Goal: Task Accomplishment & Management: Complete application form

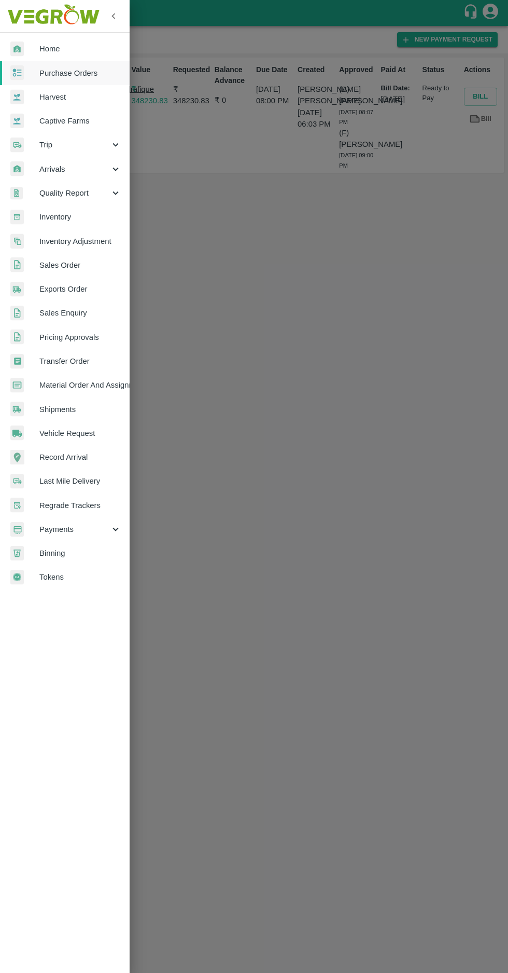
click at [64, 70] on span "Purchase Orders" at bounding box center [80, 72] width 82 height 11
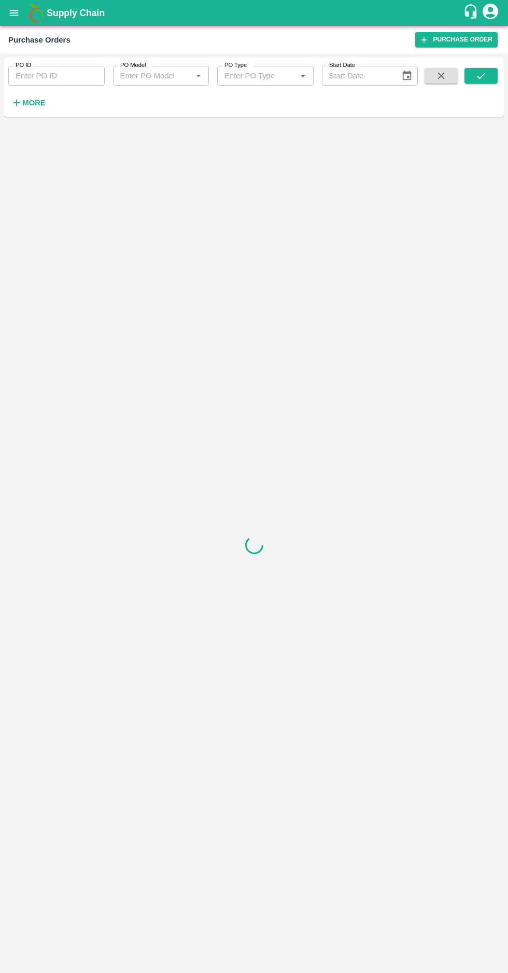
click at [27, 101] on strong "More" at bounding box center [33, 103] width 23 height 8
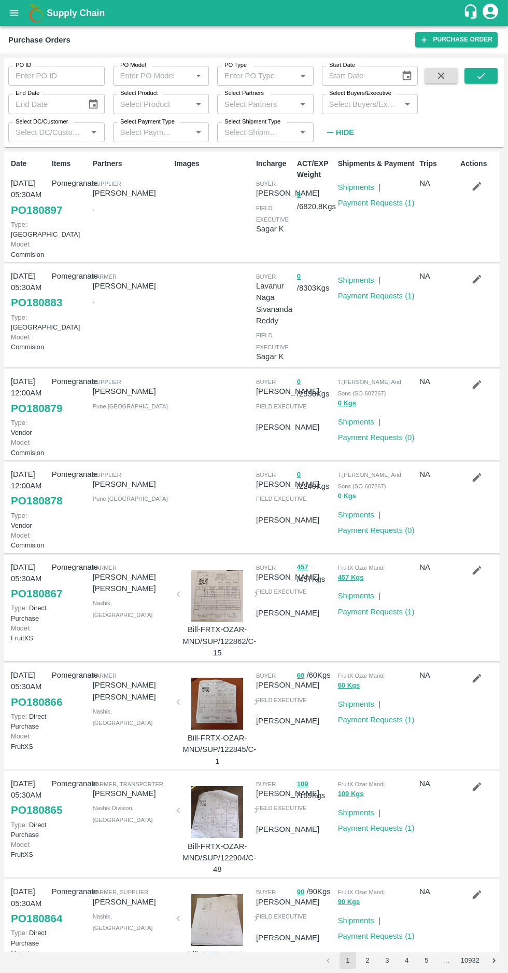
click at [365, 107] on input "Select Buyers/Executive" at bounding box center [361, 103] width 73 height 13
type input "harsh"
click at [351, 183] on input "checkbox" at bounding box center [344, 179] width 21 height 21
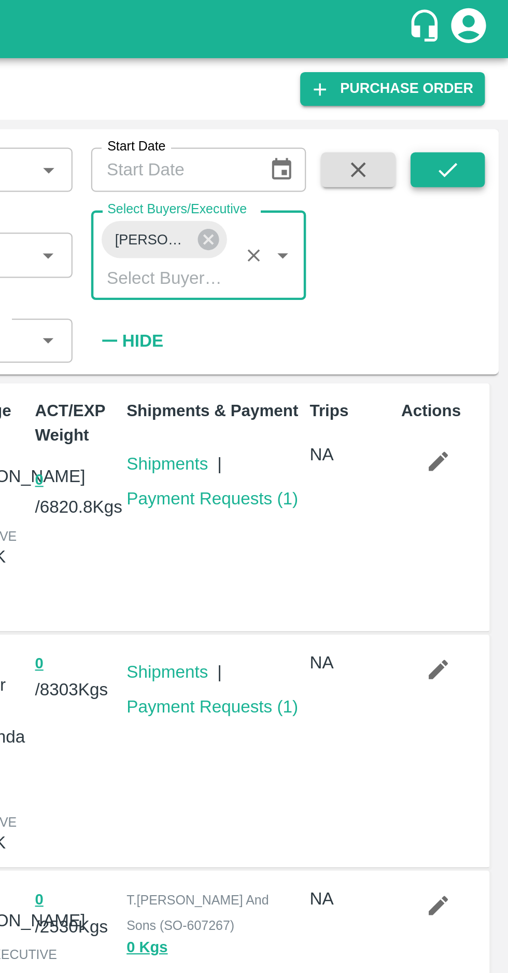
click at [483, 75] on icon "submit" at bounding box center [481, 76] width 8 height 6
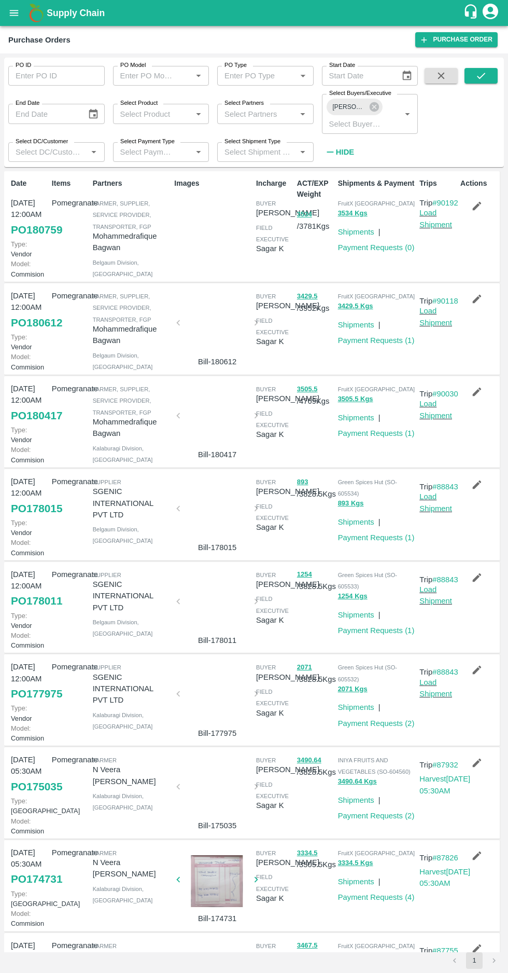
click at [372, 372] on div "FruitX Bangalore 3429.5 Kgs Shipments | Payment Requests ( 1 )" at bounding box center [375, 329] width 82 height 86
click at [390, 344] on link "Payment Requests ( 1 )" at bounding box center [376, 340] width 77 height 8
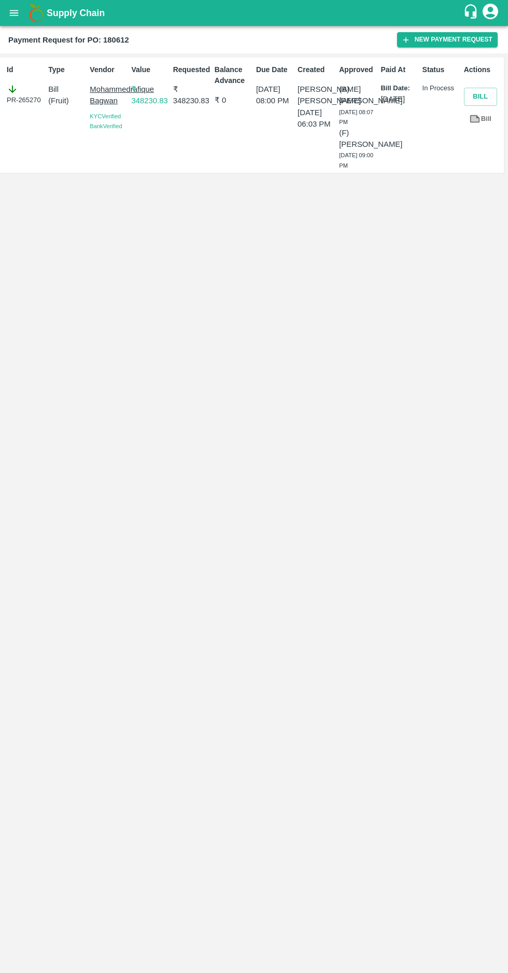
click at [13, 13] on icon "open drawer" at bounding box center [14, 13] width 9 height 6
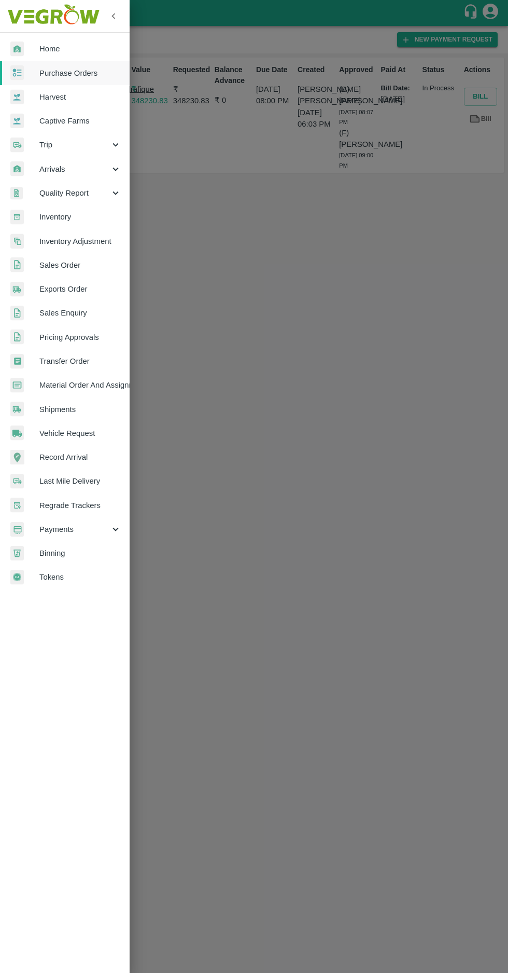
click at [64, 73] on span "Purchase Orders" at bounding box center [80, 72] width 82 height 11
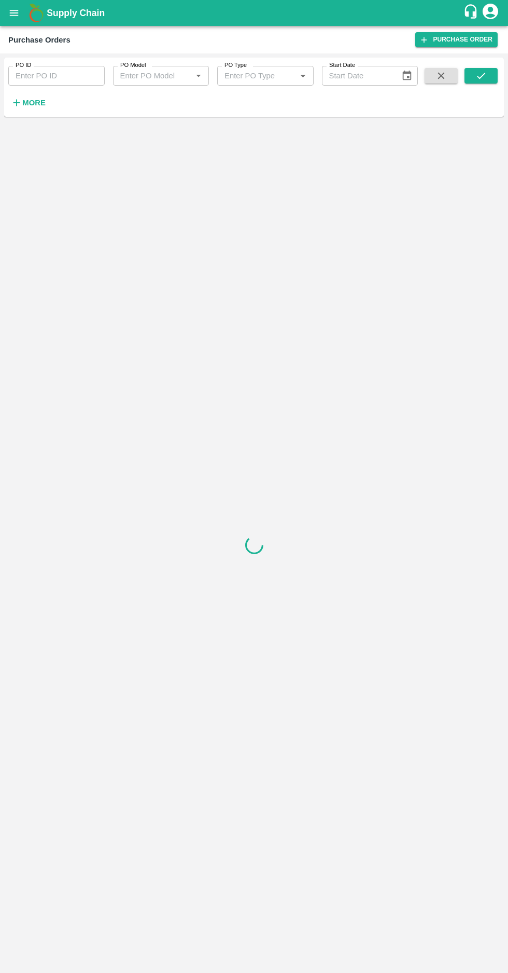
click at [35, 102] on strong "More" at bounding box center [33, 103] width 23 height 8
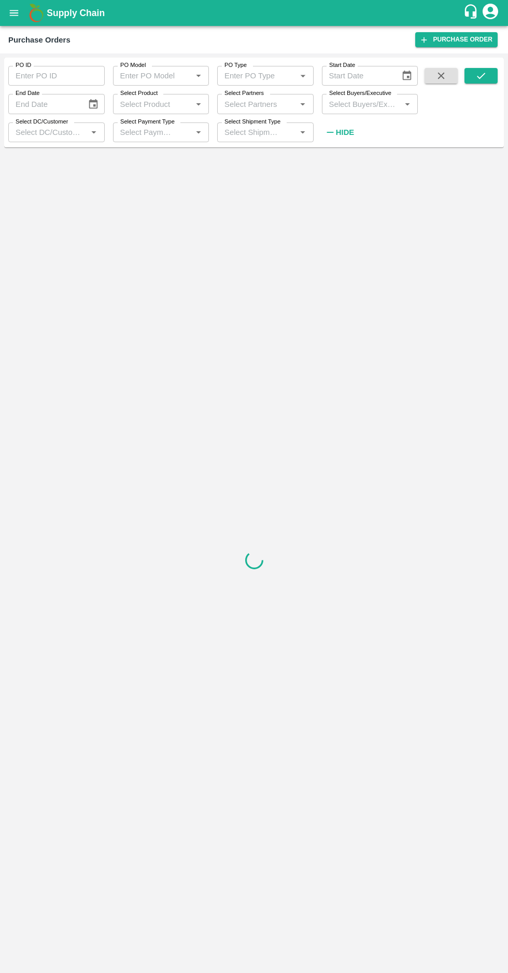
click at [355, 104] on input "Select Buyers/Executive" at bounding box center [361, 103] width 73 height 13
type input "Siva"
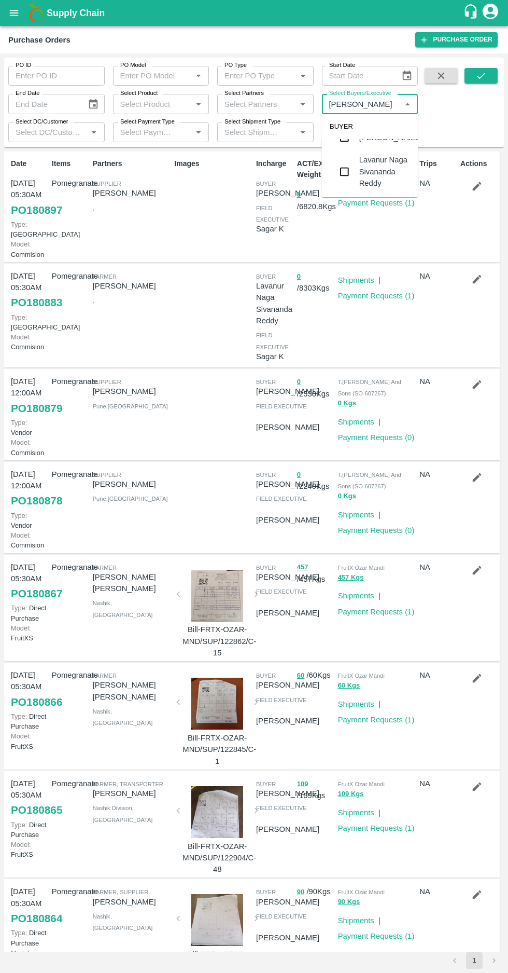
scroll to position [22, 0]
click at [340, 172] on input "checkbox" at bounding box center [344, 169] width 21 height 21
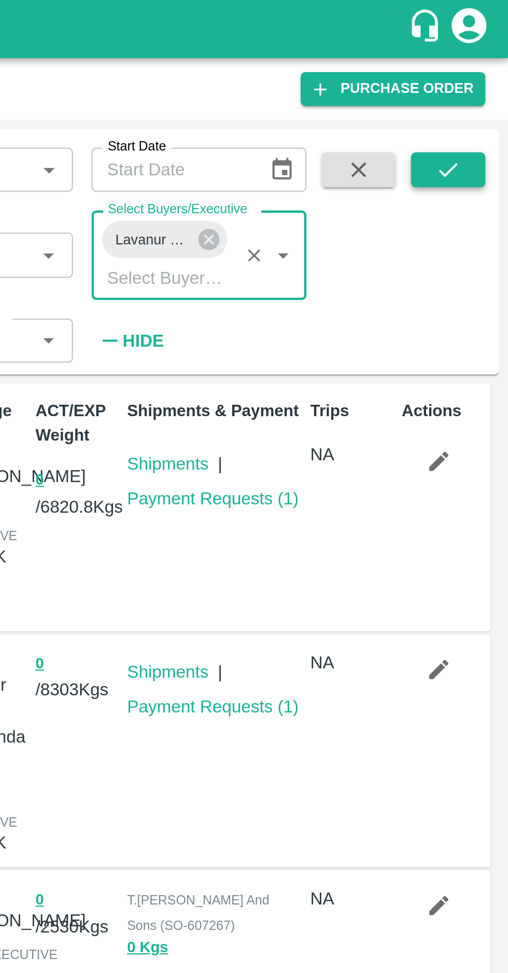
click at [481, 74] on icon "submit" at bounding box center [481, 75] width 11 height 11
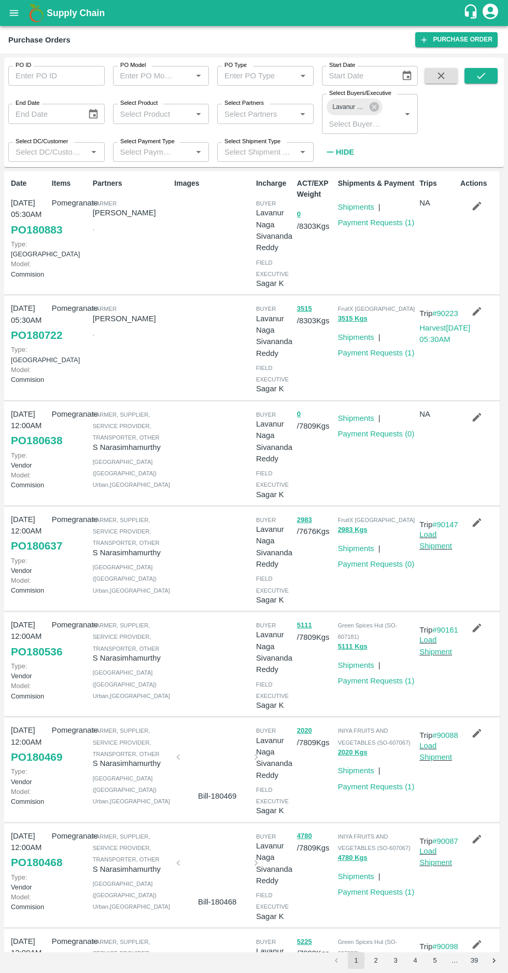
click at [475, 207] on icon "button" at bounding box center [477, 206] width 9 height 9
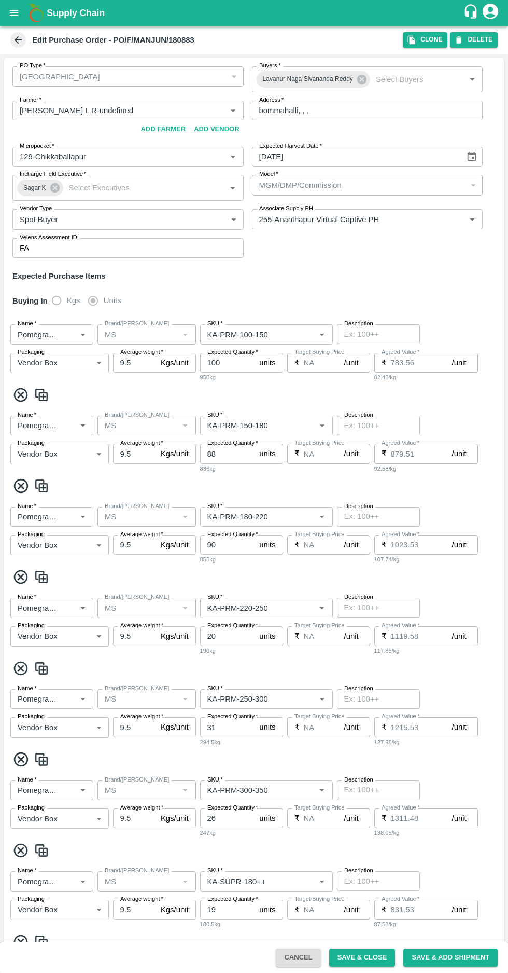
click at [18, 40] on icon at bounding box center [19, 40] width 8 height 8
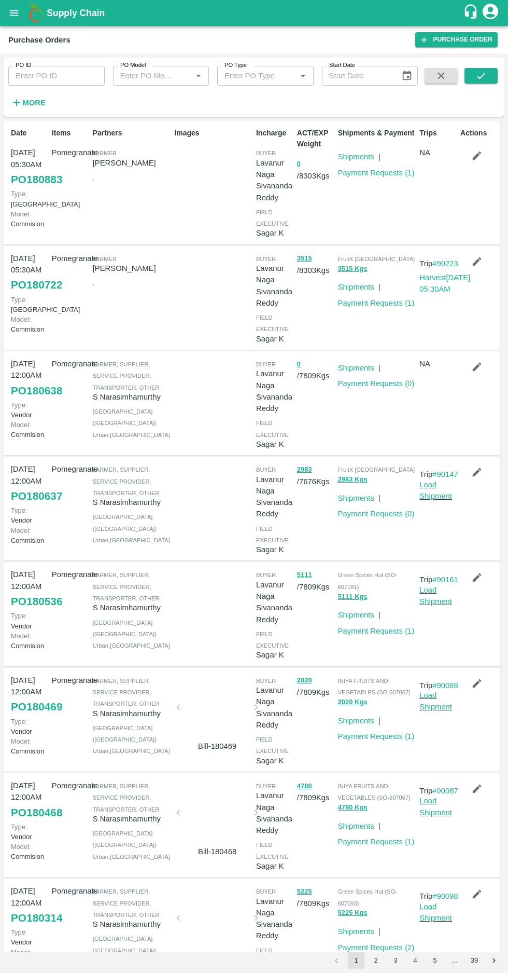
click at [487, 270] on button "button" at bounding box center [477, 262] width 33 height 18
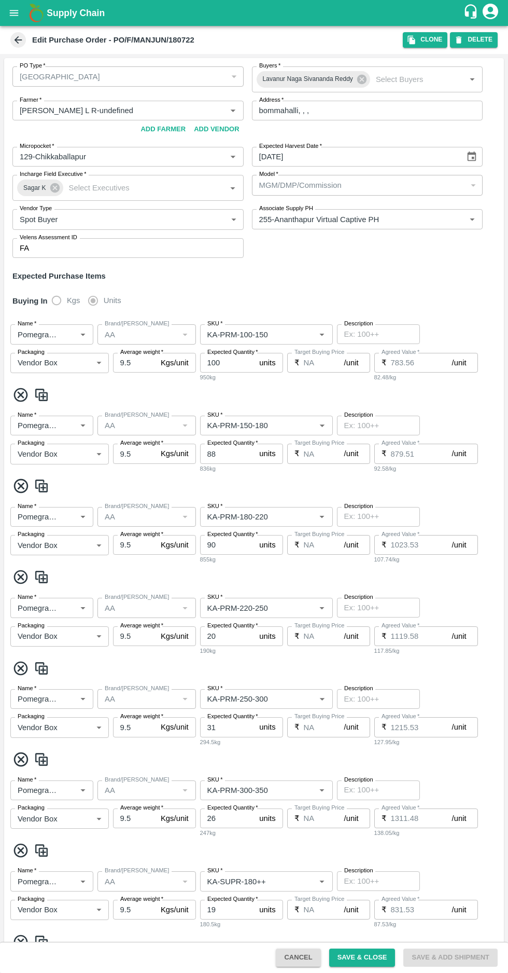
click at [13, 39] on icon at bounding box center [17, 39] width 11 height 11
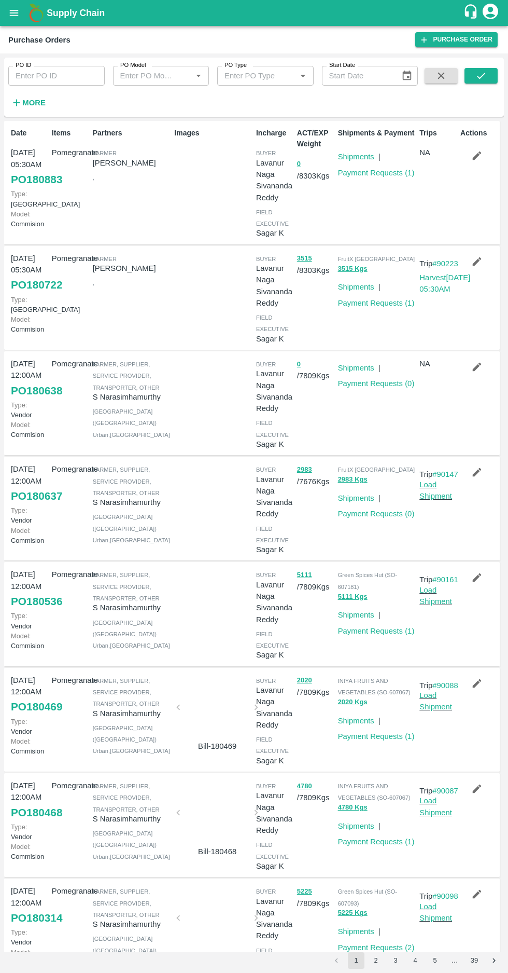
click at [476, 373] on icon "button" at bounding box center [477, 366] width 11 height 11
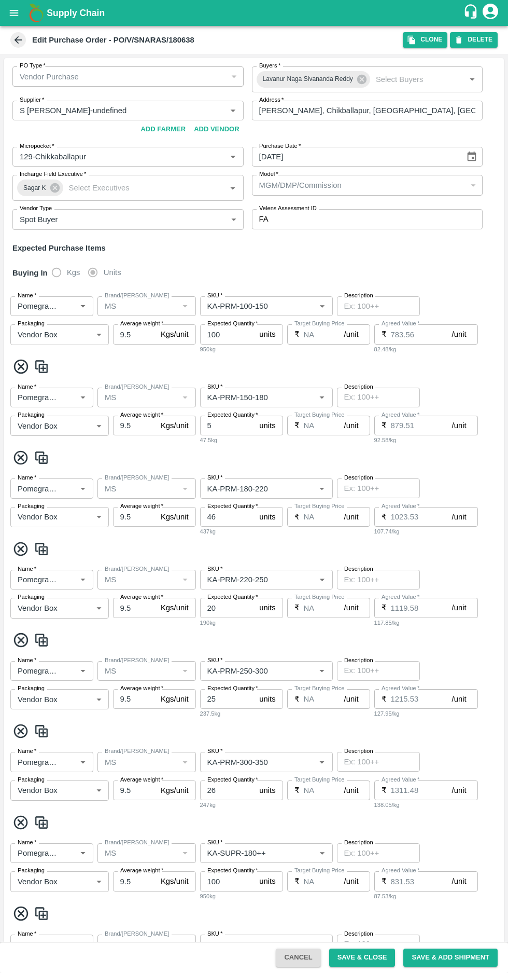
click at [17, 45] on icon at bounding box center [17, 39] width 11 height 11
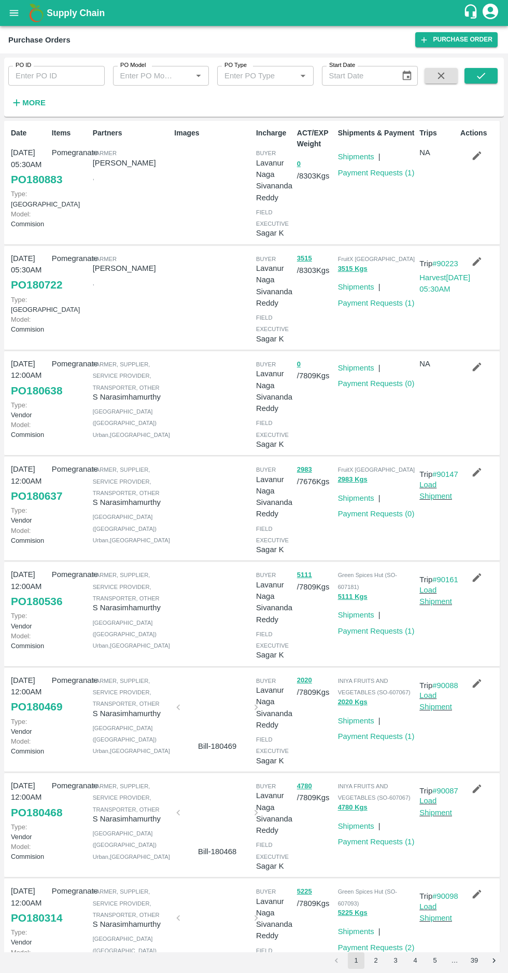
click at [479, 478] on icon "button" at bounding box center [477, 471] width 11 height 11
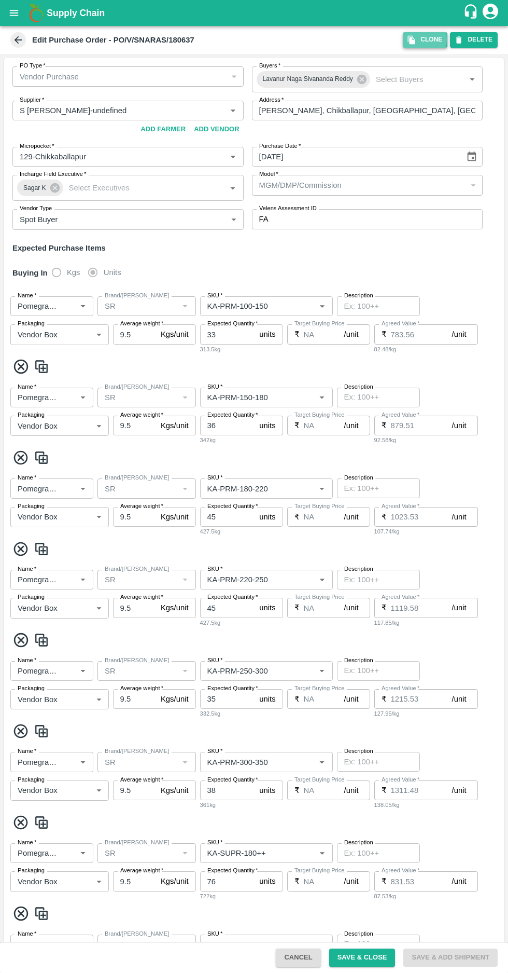
click at [416, 39] on icon "button" at bounding box center [411, 40] width 7 height 9
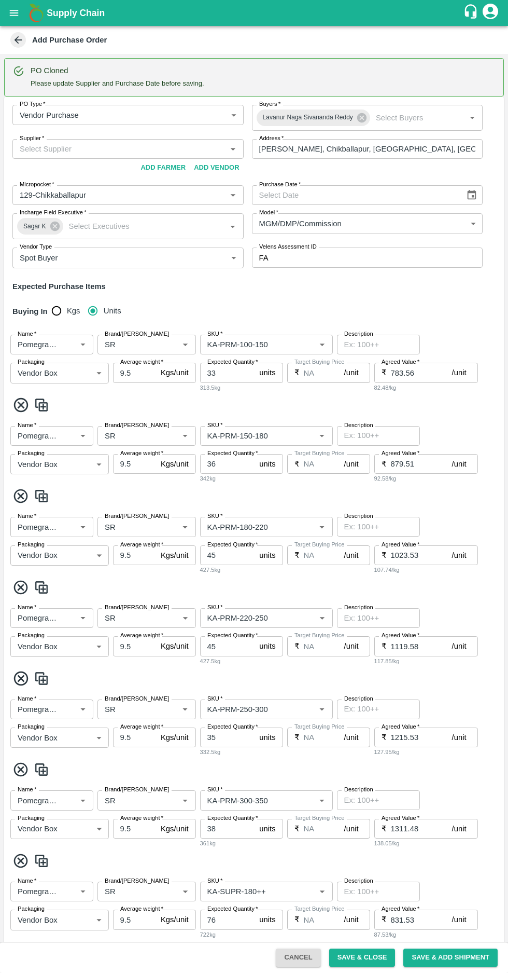
click at [51, 148] on input "Supplier   *" at bounding box center [120, 148] width 208 height 13
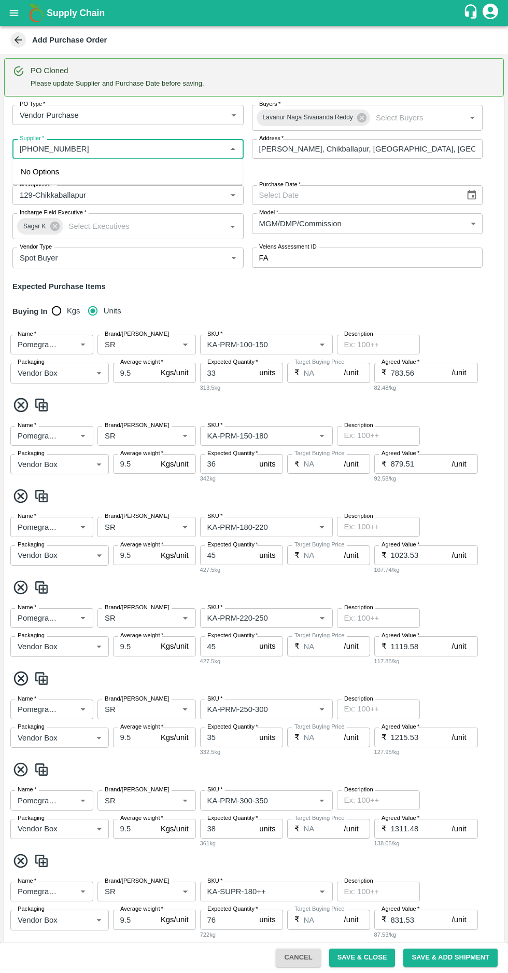
click at [40, 148] on input "Supplier   *" at bounding box center [120, 148] width 208 height 13
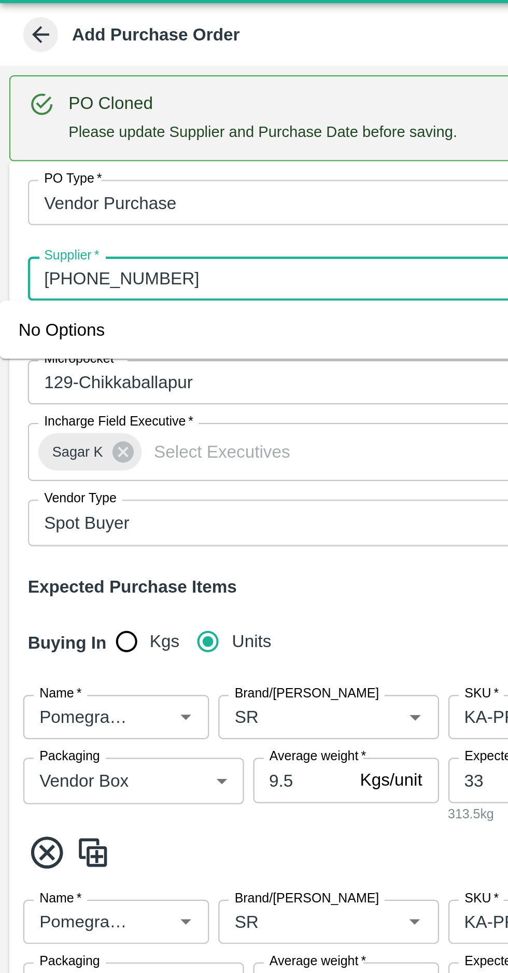
click at [36, 146] on input "Supplier   *" at bounding box center [120, 148] width 208 height 13
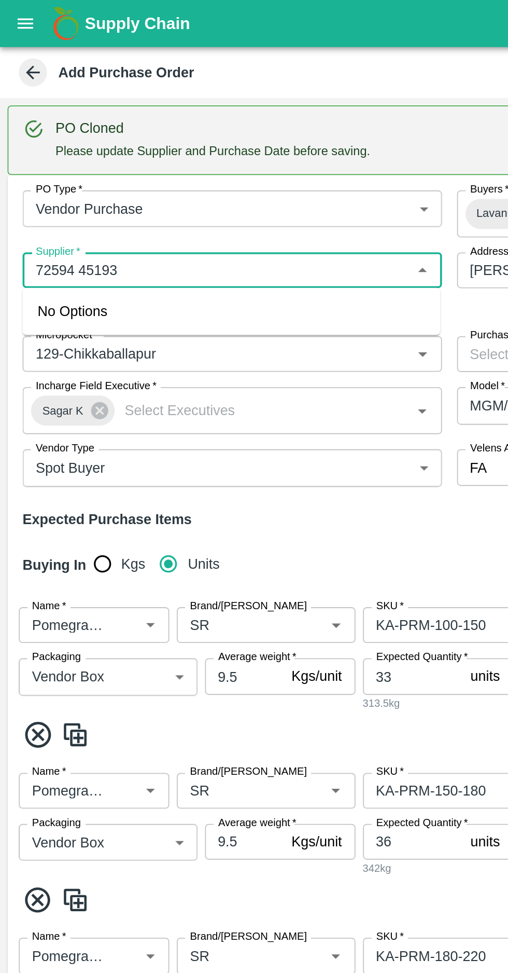
click at [43, 138] on span "*" at bounding box center [43, 138] width 4 height 6
click at [43, 142] on input "Supplier   *" at bounding box center [120, 148] width 208 height 13
click at [45, 149] on input "Supplier   *" at bounding box center [120, 148] width 208 height 13
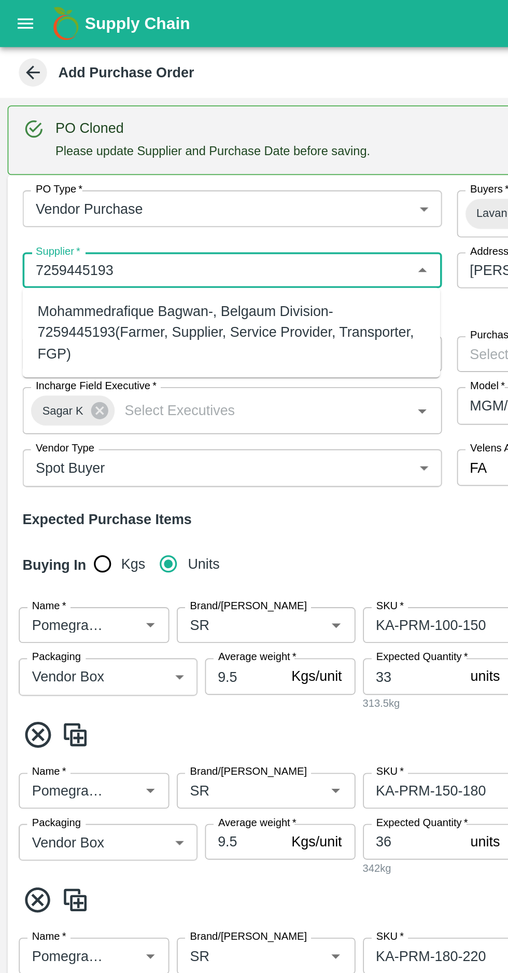
click at [86, 147] on input "Supplier   *" at bounding box center [120, 148] width 208 height 13
click at [57, 180] on div "Mohammedrafique Bagwan-, Belgaum Division-7259445193(Farmer, Supplier, Service …" at bounding box center [128, 183] width 214 height 35
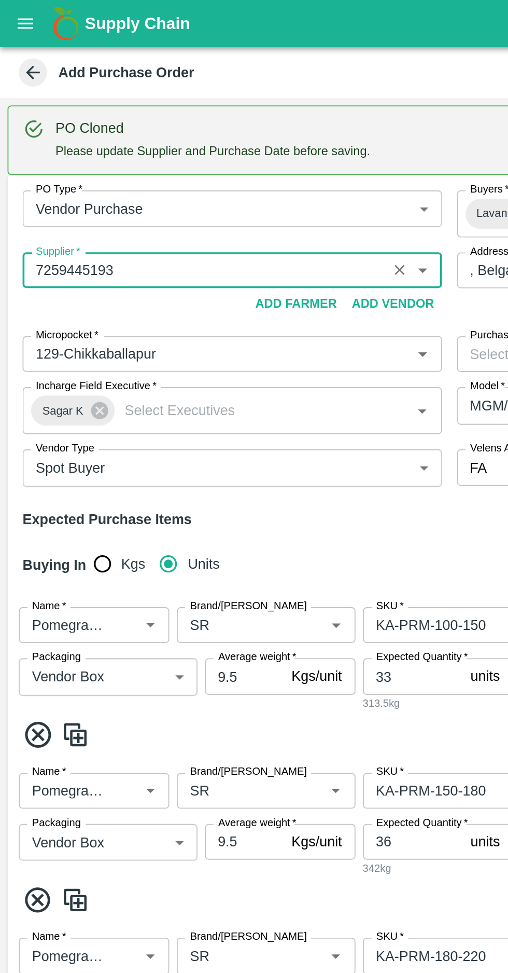
type input "Mohammedrafique Bagwan-, Belgaum Division-7259445193(Farmer, Supplier, Service …"
type input ", Belgaum Division, , Karnataka"
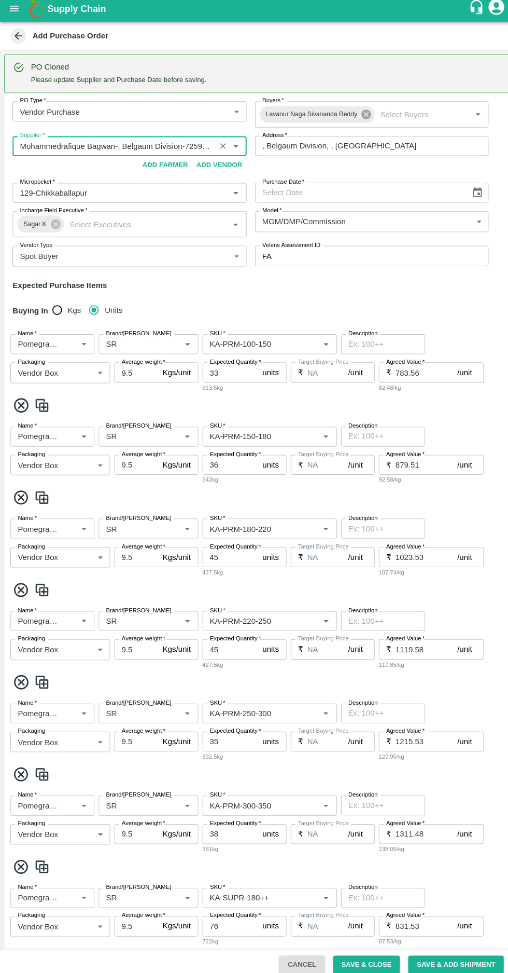
click at [357, 117] on icon at bounding box center [361, 117] width 9 height 9
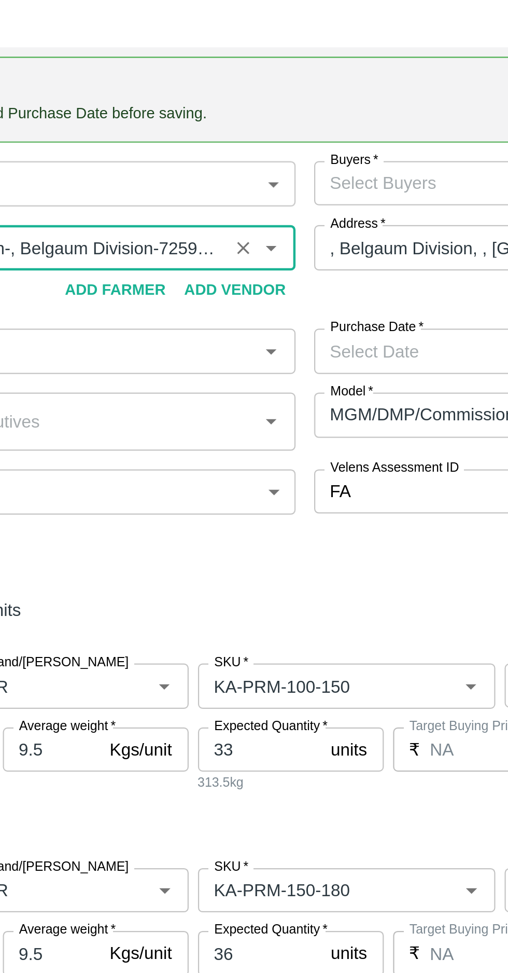
type input "Mohammedrafique Bagwan-, Belgaum Division-7259445193(Farmer, Supplier, Service …"
click at [295, 117] on input "Buyers   *" at bounding box center [359, 114] width 208 height 13
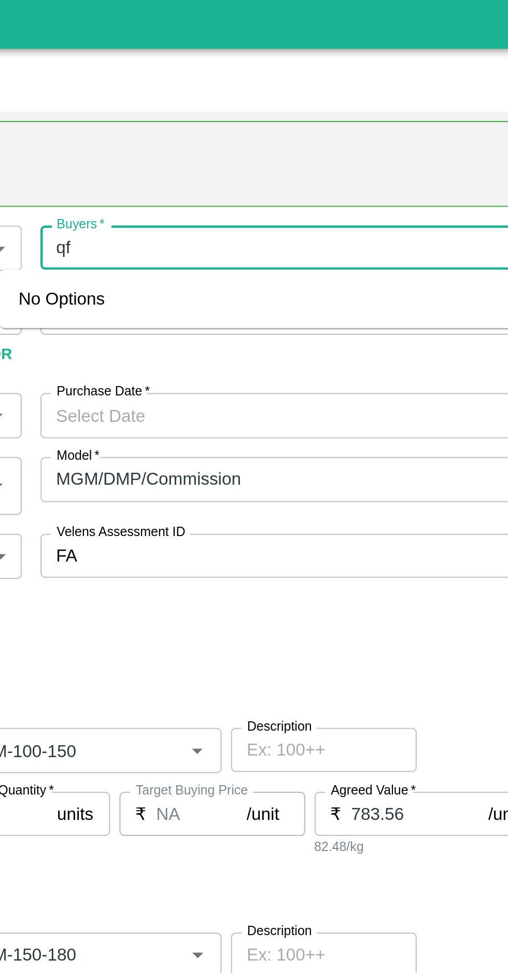
type input "q"
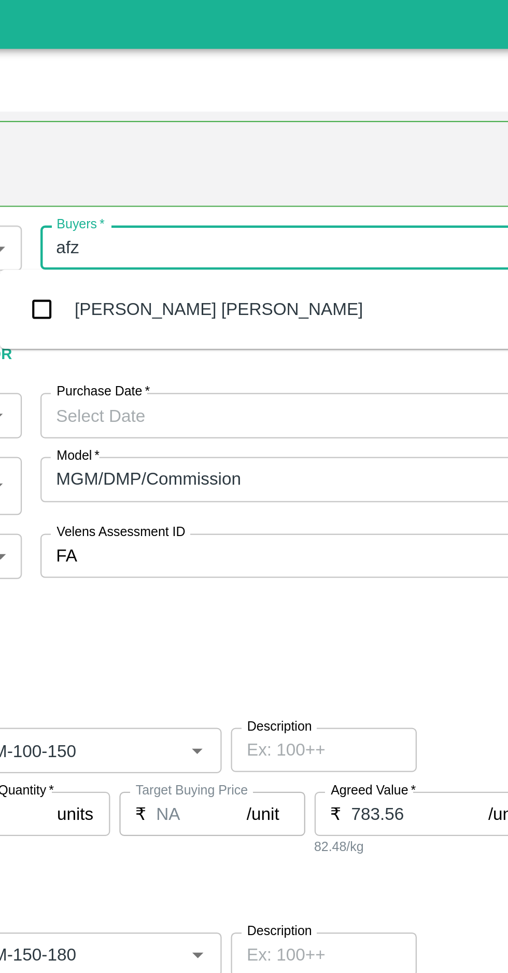
type input "afza"
click at [250, 137] on input "checkbox" at bounding box center [252, 142] width 21 height 21
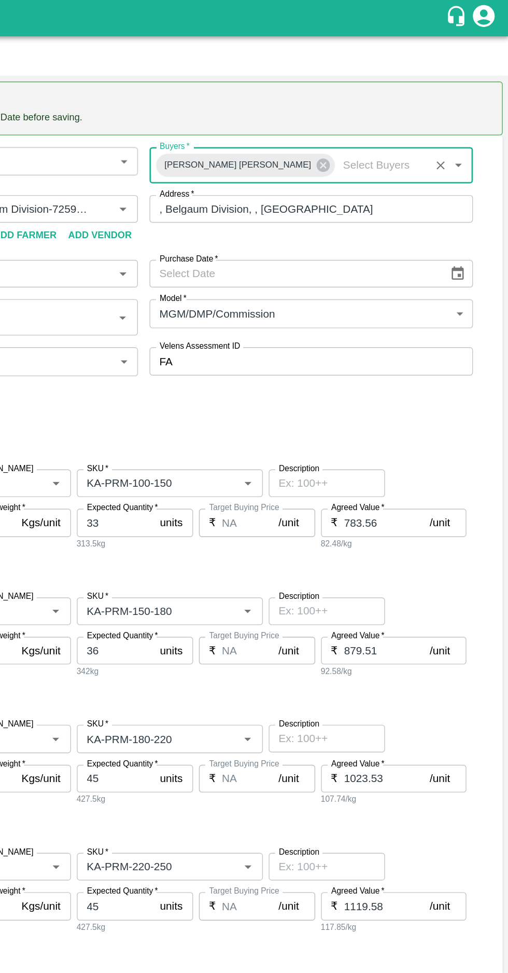
scroll to position [2, 0]
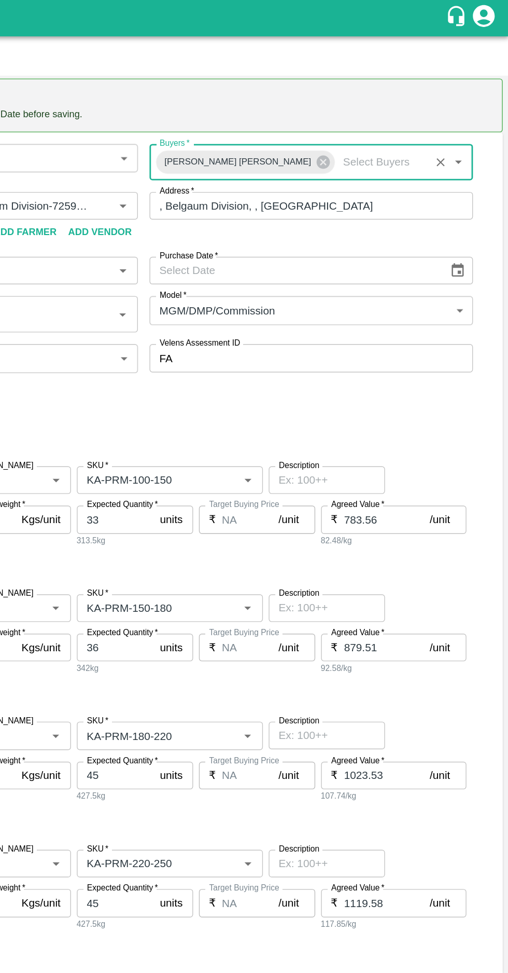
click at [476, 194] on button "Choose date" at bounding box center [472, 193] width 20 height 20
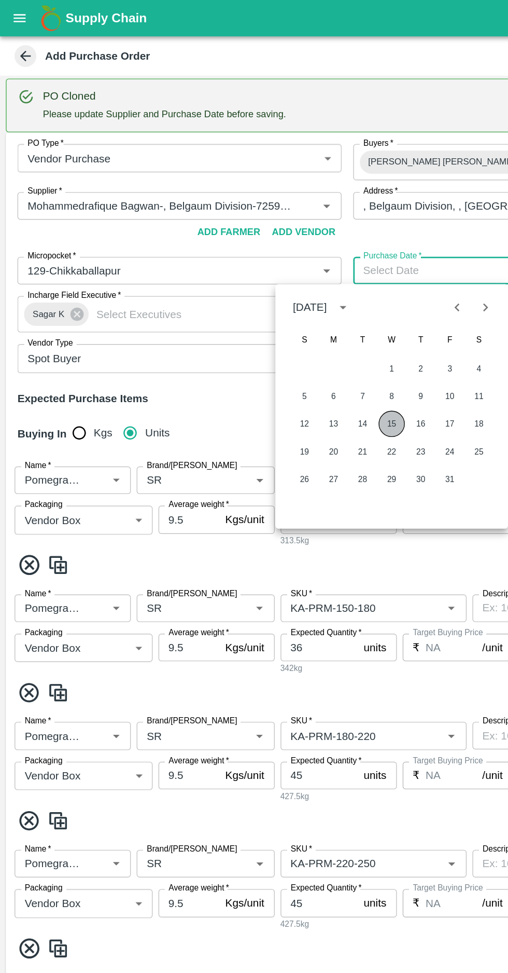
click at [279, 302] on button "15" at bounding box center [279, 302] width 19 height 19
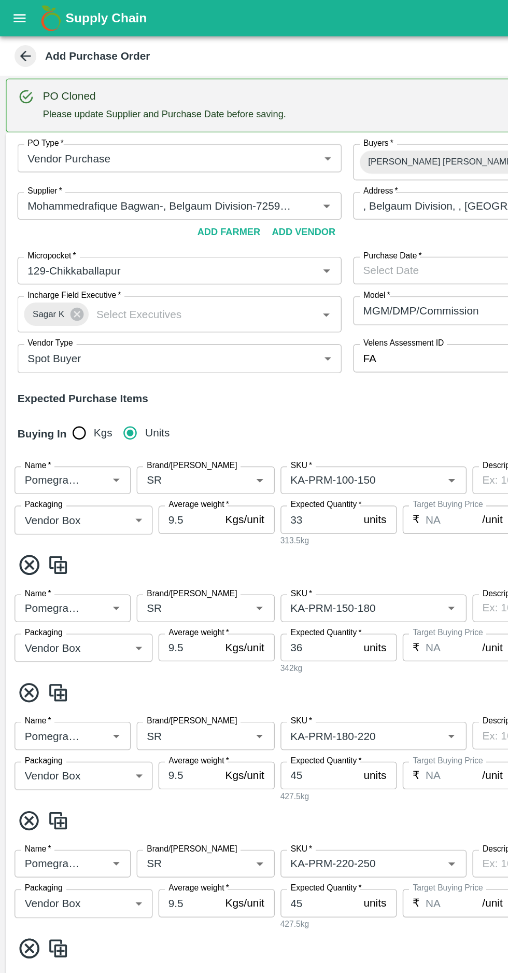
type input "15/10/2025"
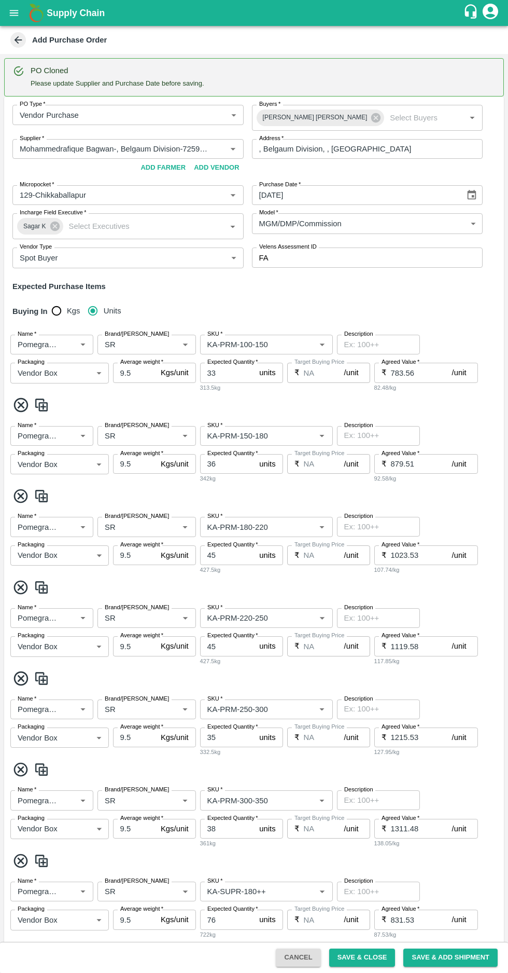
scroll to position [585, 0]
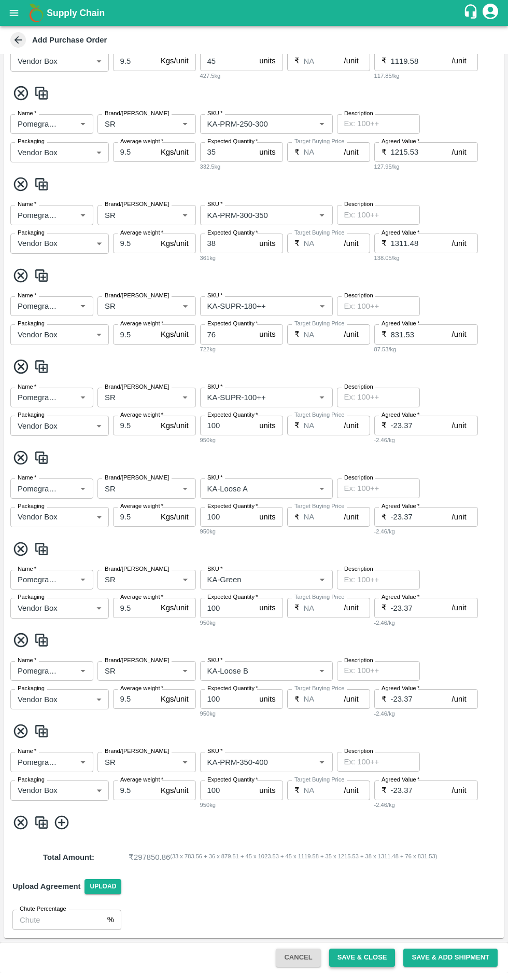
click at [369, 956] on button "Save & Close" at bounding box center [362, 957] width 66 height 18
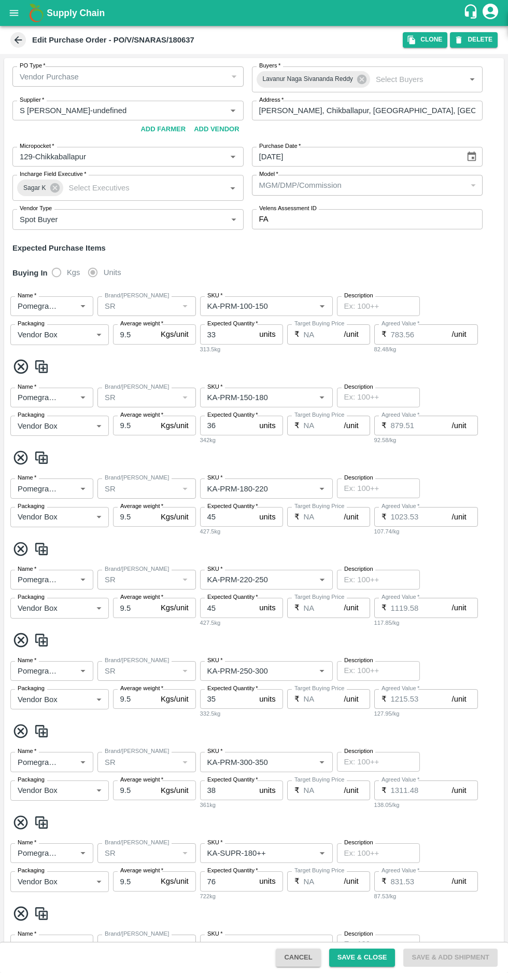
click at [16, 40] on icon at bounding box center [19, 40] width 8 height 8
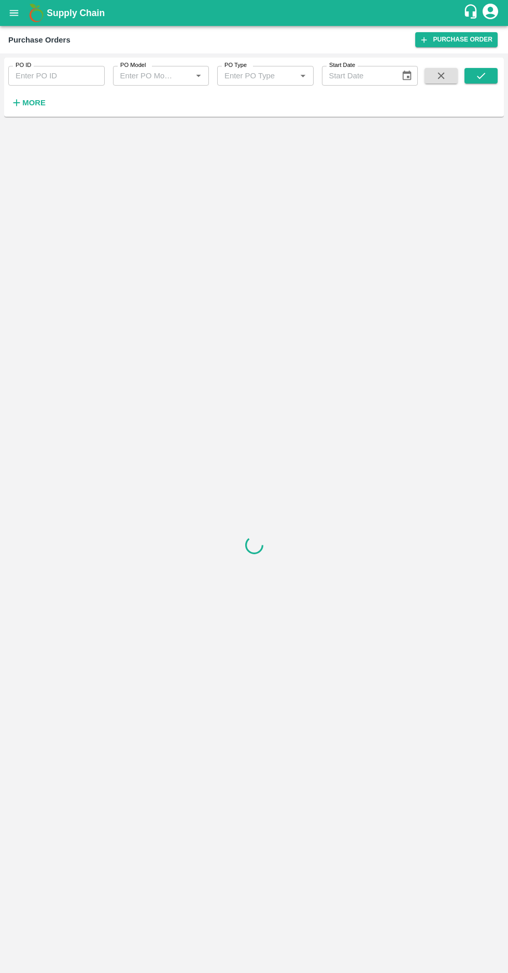
click at [20, 101] on icon "button" at bounding box center [16, 102] width 11 height 11
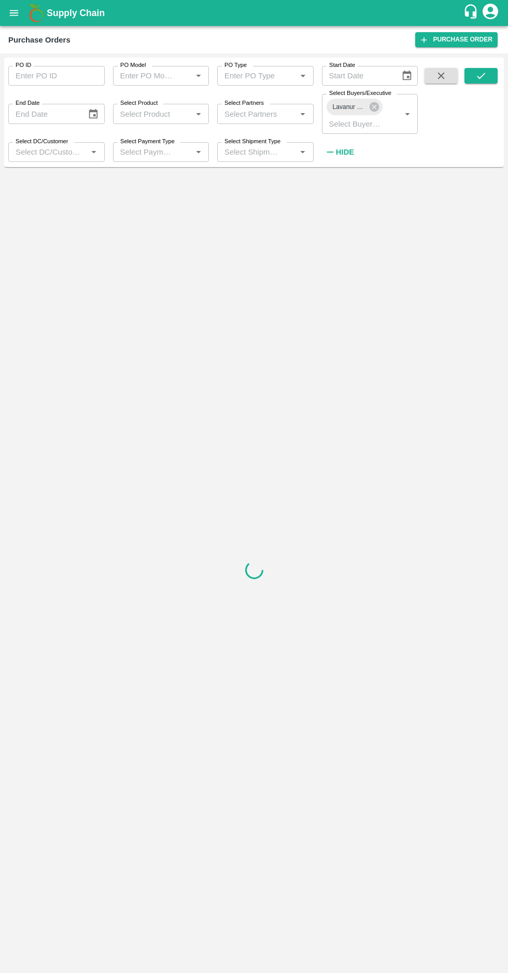
click at [371, 93] on label "Select Buyers/Executive" at bounding box center [360, 93] width 62 height 8
click at [371, 117] on input "Select Buyers/Executive" at bounding box center [355, 123] width 60 height 13
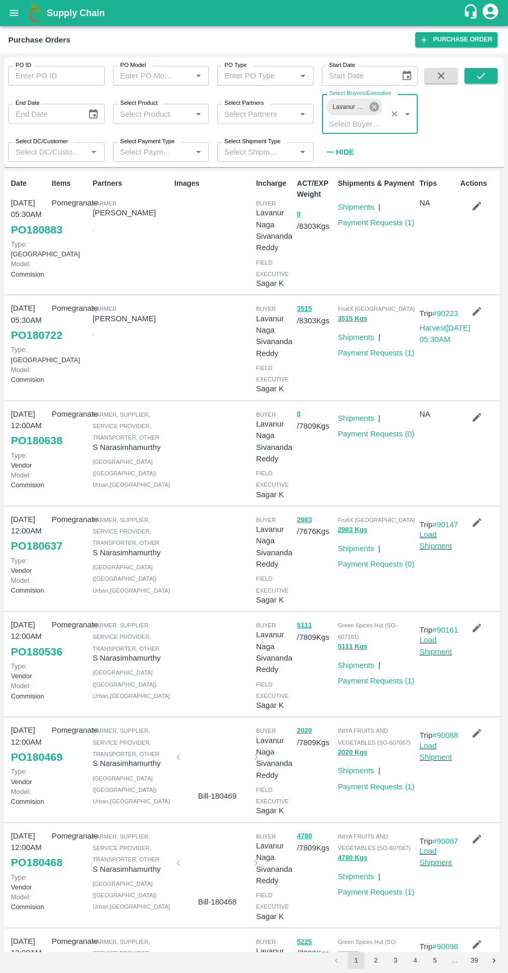
click at [379, 103] on icon at bounding box center [374, 106] width 11 height 11
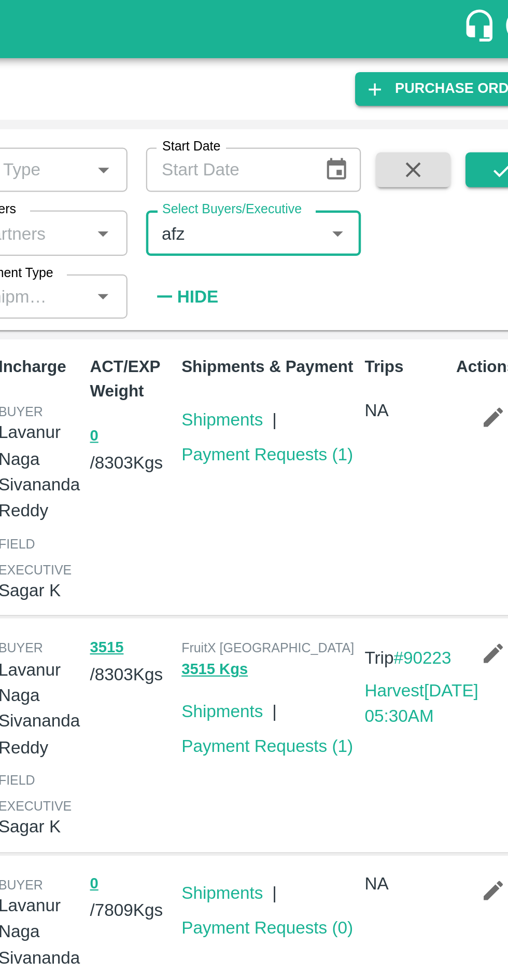
type input "afza"
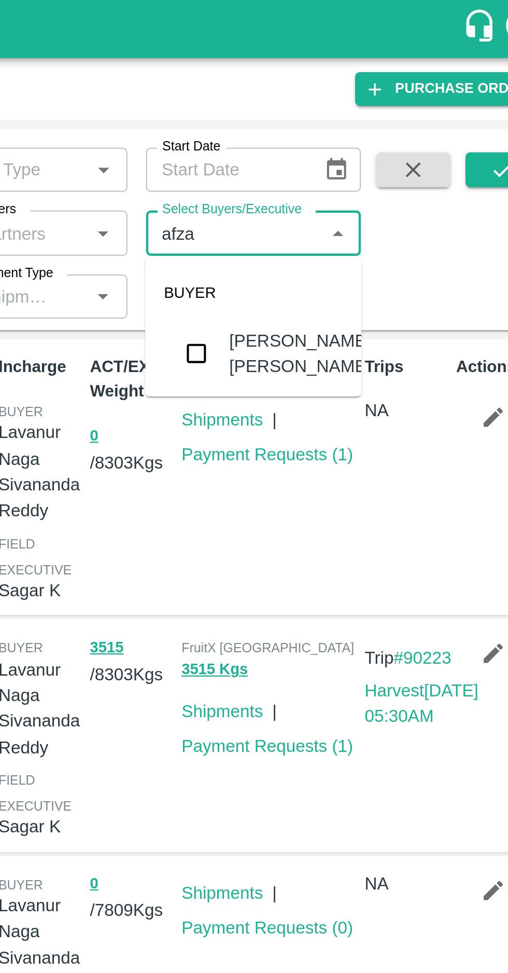
click at [341, 158] on input "checkbox" at bounding box center [344, 157] width 21 height 21
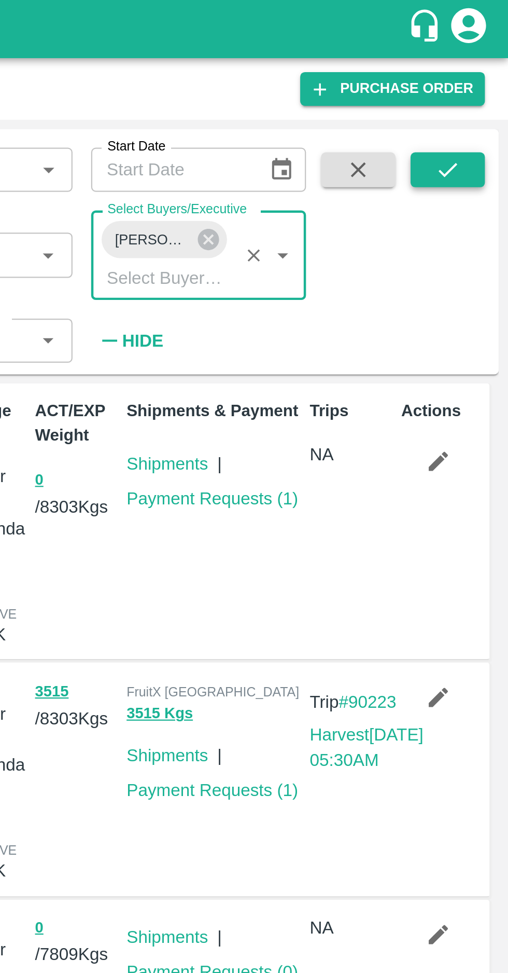
click at [474, 82] on button "submit" at bounding box center [481, 76] width 33 height 16
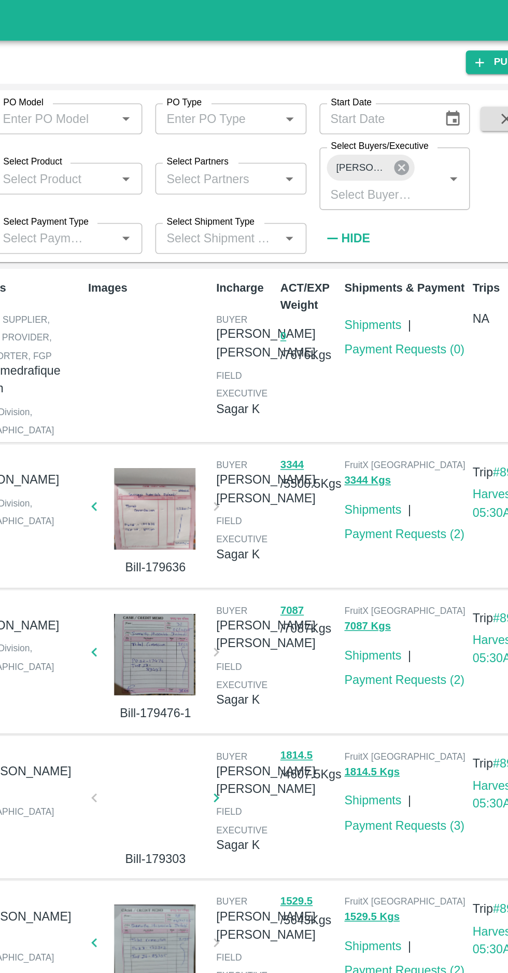
click at [377, 102] on icon at bounding box center [374, 106] width 11 height 11
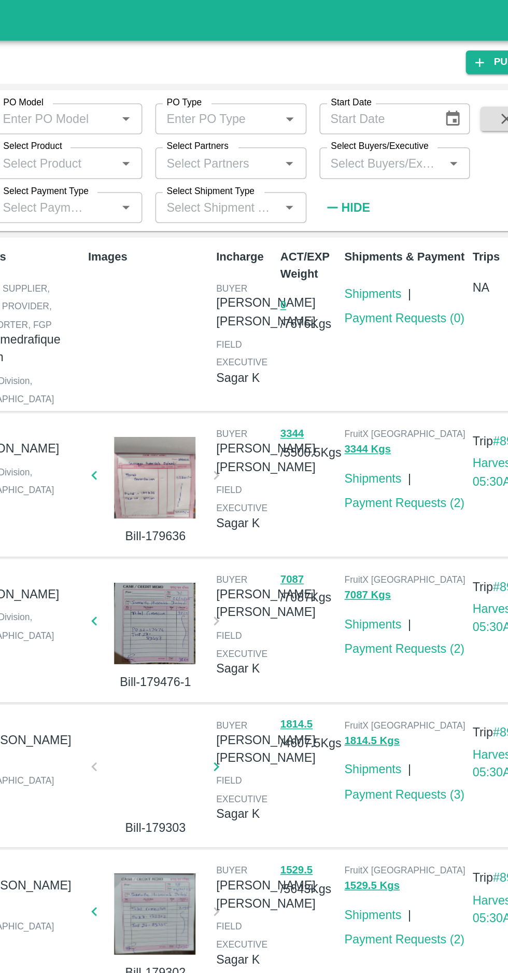
click at [338, 101] on input "Select Buyers/Executive" at bounding box center [361, 103] width 73 height 13
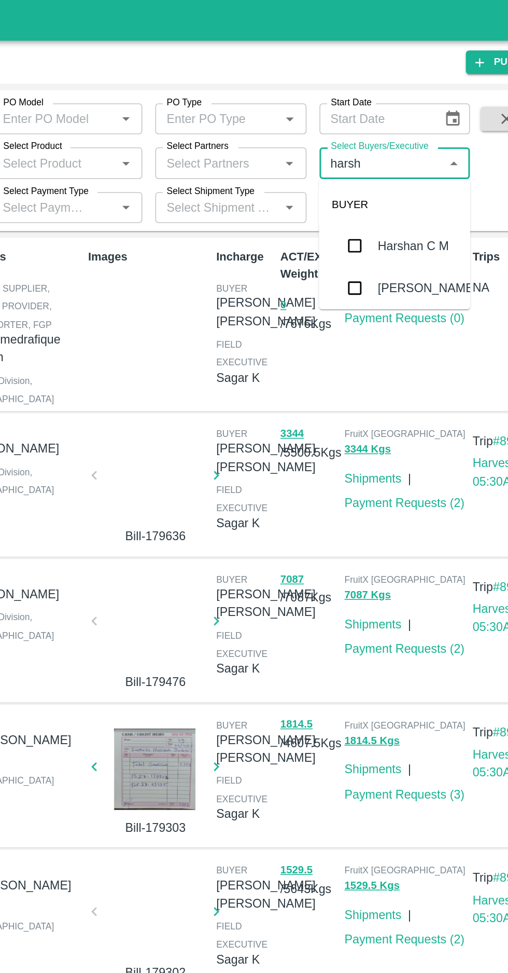
type input "harshv"
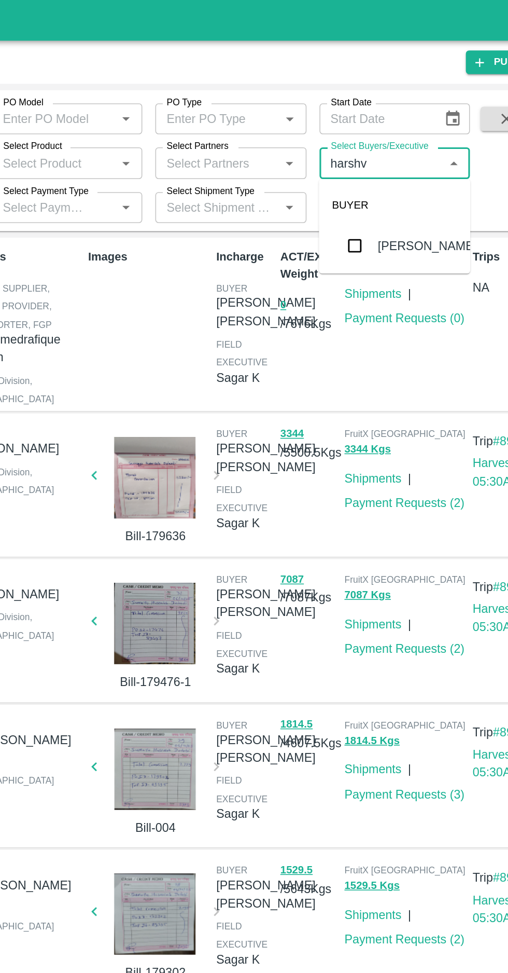
click at [343, 154] on input "checkbox" at bounding box center [344, 156] width 21 height 21
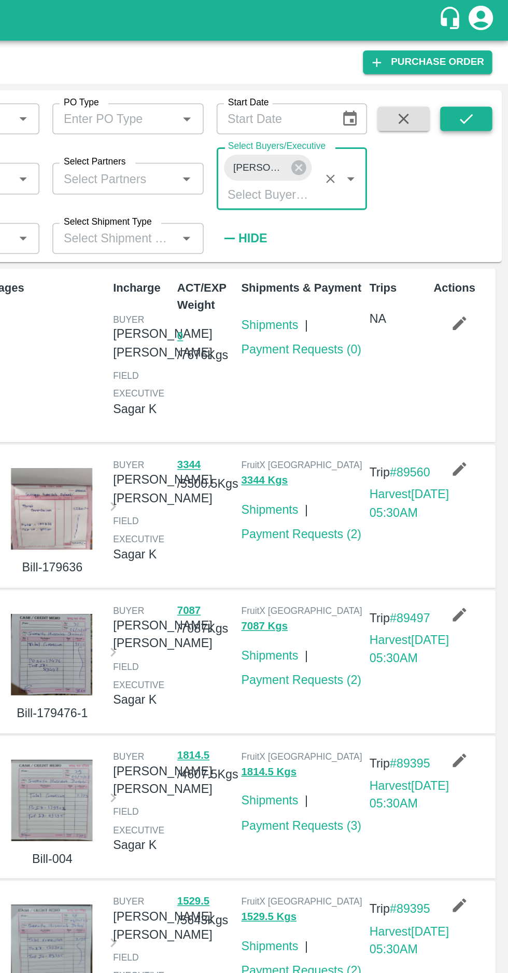
click at [475, 79] on button "submit" at bounding box center [481, 76] width 33 height 16
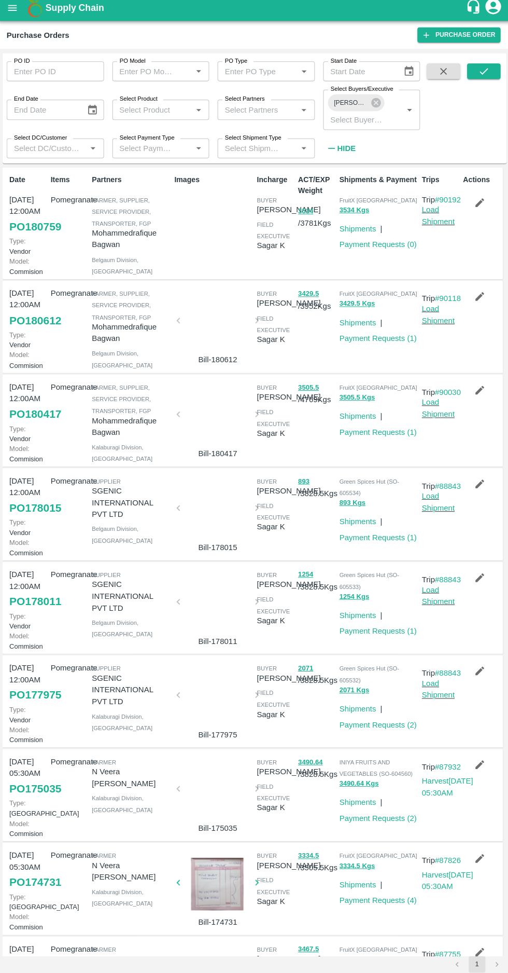
click at [19, 332] on link "PO 180612" at bounding box center [36, 322] width 51 height 19
click at [24, 239] on link "PO 180759" at bounding box center [36, 229] width 51 height 19
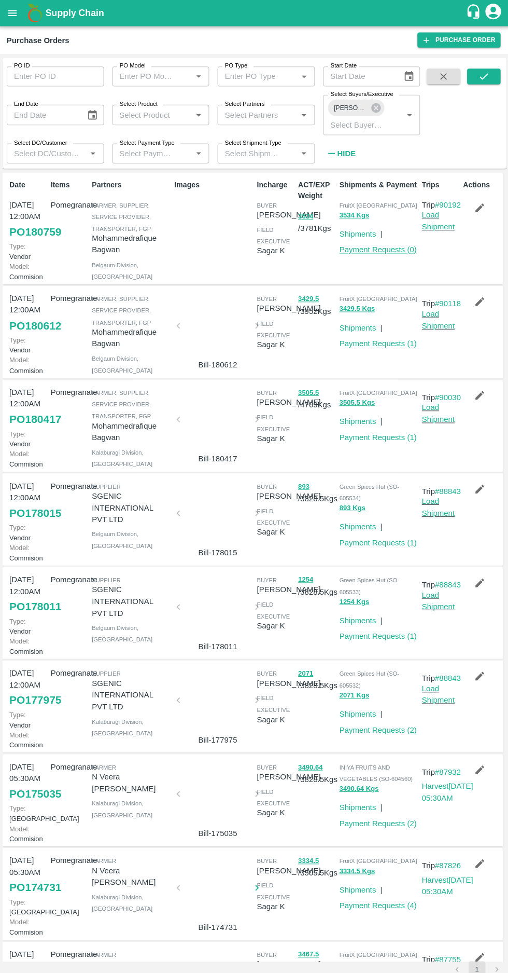
click at [366, 247] on link "Payment Requests ( 0 )" at bounding box center [376, 247] width 77 height 8
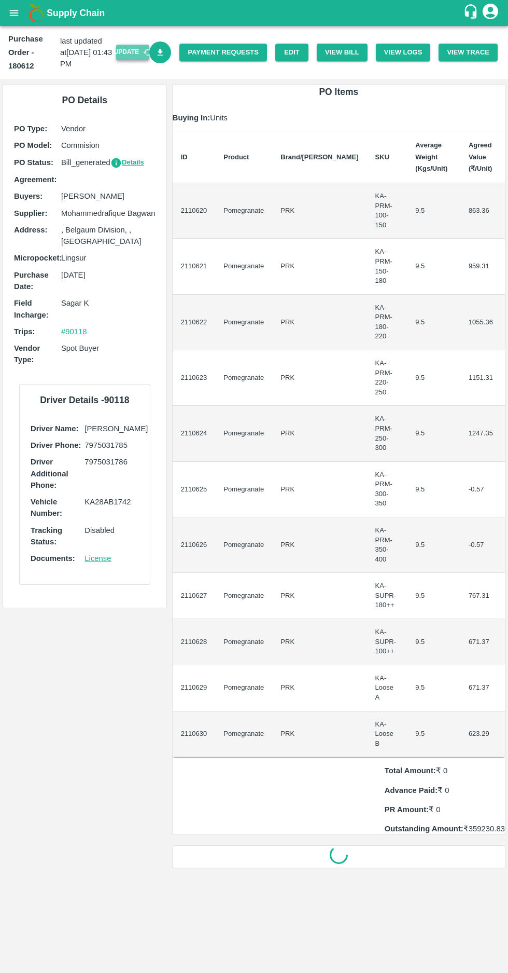
click at [133, 54] on button "Update" at bounding box center [132, 52] width 33 height 15
click at [342, 51] on button "View Bill" at bounding box center [342, 53] width 51 height 18
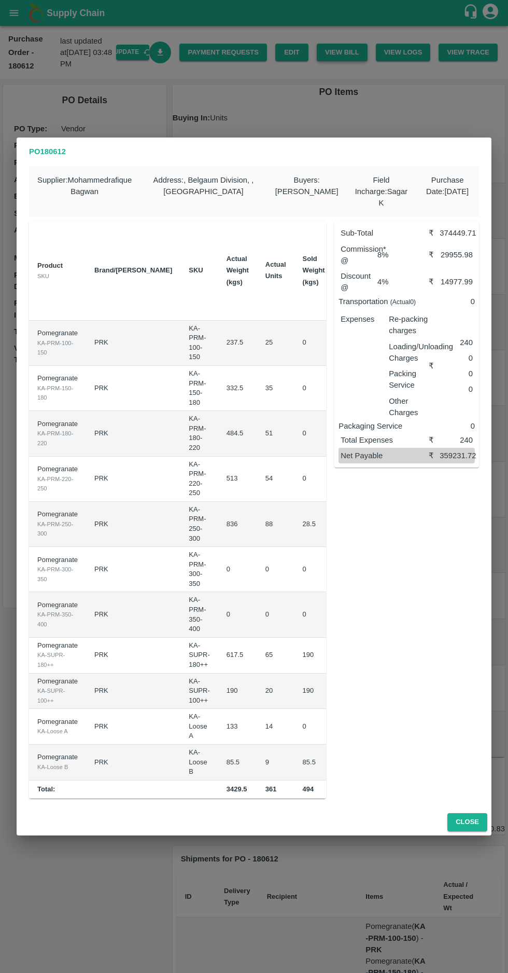
scroll to position [0, 140]
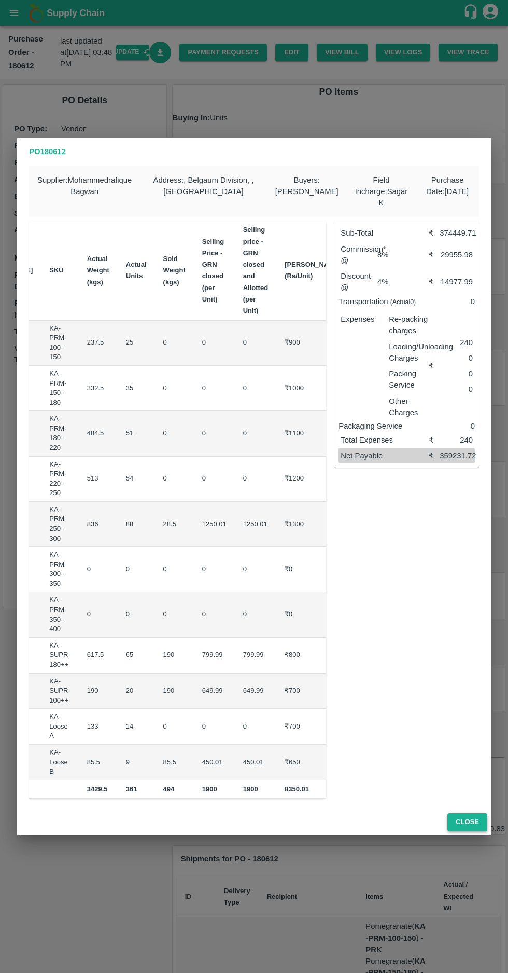
click at [469, 823] on button "Close" at bounding box center [468, 822] width 40 height 18
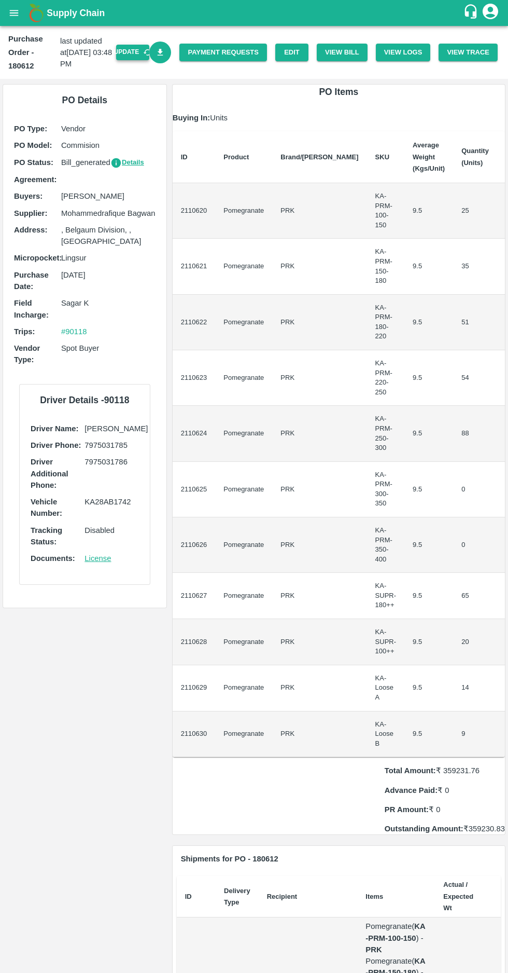
click at [140, 52] on button "Update" at bounding box center [132, 52] width 33 height 15
click at [301, 52] on link "Edit" at bounding box center [291, 53] width 33 height 18
click at [339, 54] on button "View Bill" at bounding box center [342, 53] width 51 height 18
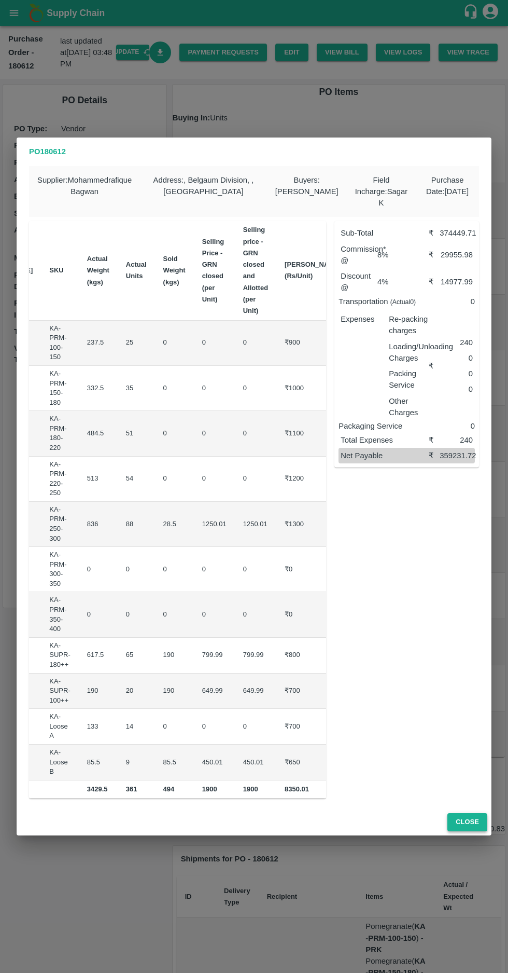
click at [470, 820] on button "Close" at bounding box center [468, 822] width 40 height 18
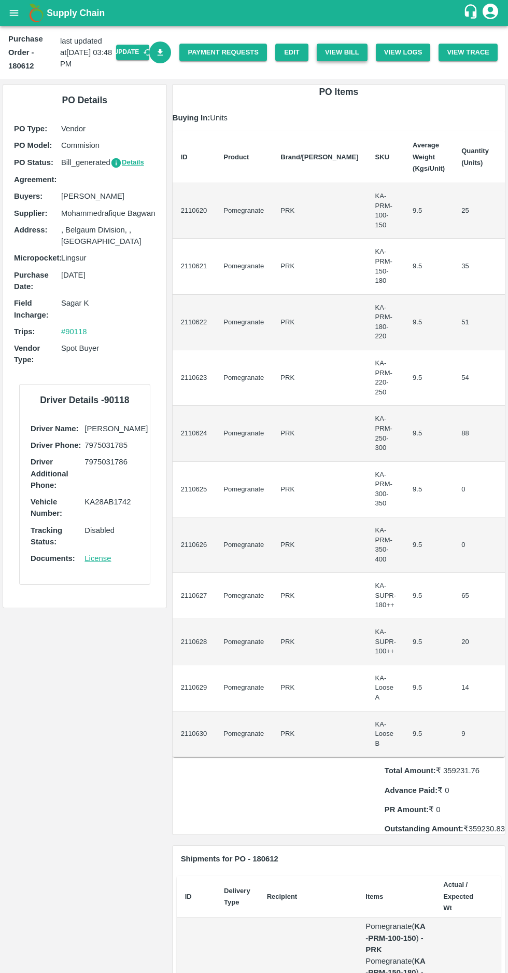
click at [346, 56] on button "View Bill" at bounding box center [342, 53] width 51 height 18
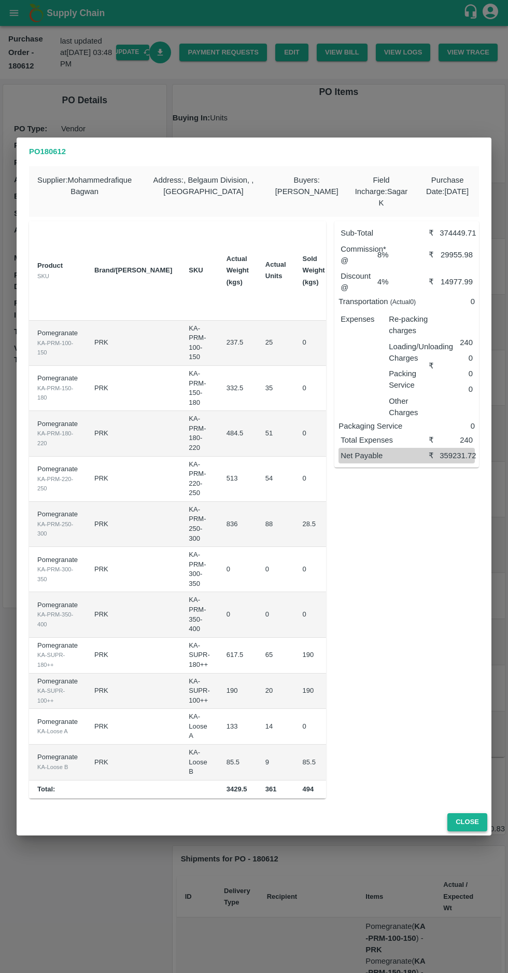
click at [470, 823] on button "Close" at bounding box center [468, 822] width 40 height 18
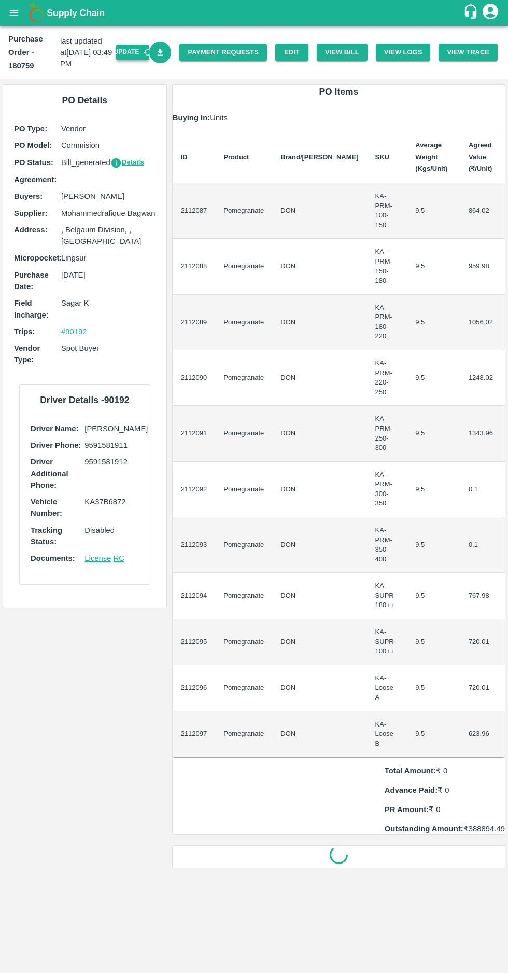
click at [143, 53] on button "Update" at bounding box center [132, 52] width 33 height 15
click at [353, 52] on button "View Bill" at bounding box center [342, 53] width 51 height 18
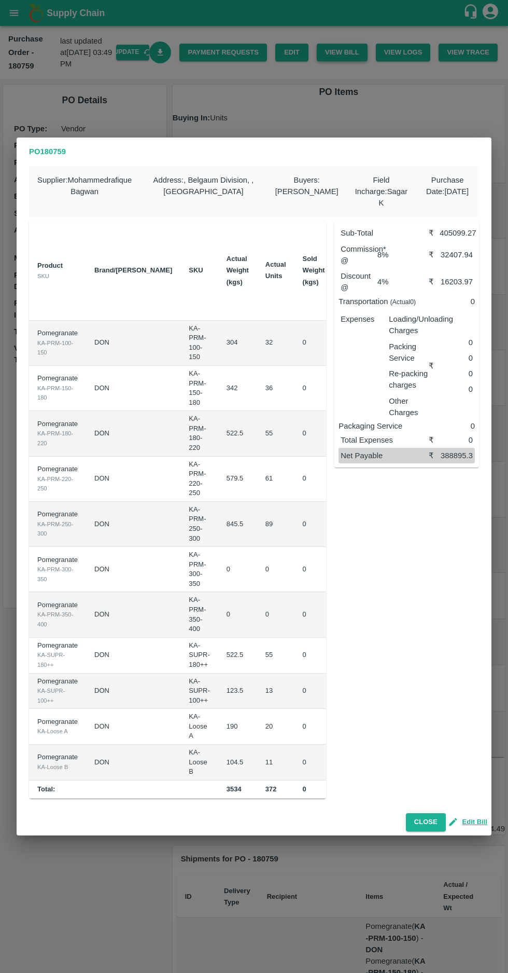
scroll to position [0, 134]
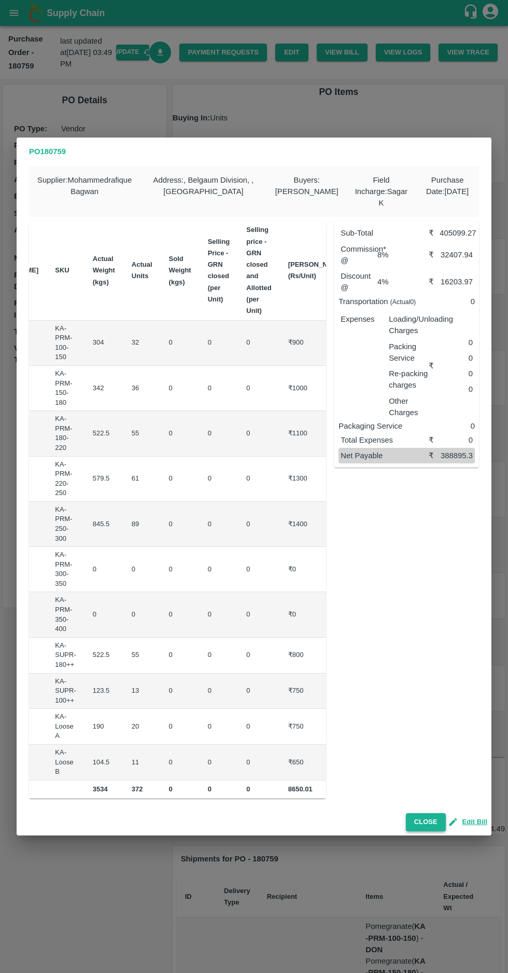
click at [419, 818] on button "Close" at bounding box center [426, 822] width 40 height 18
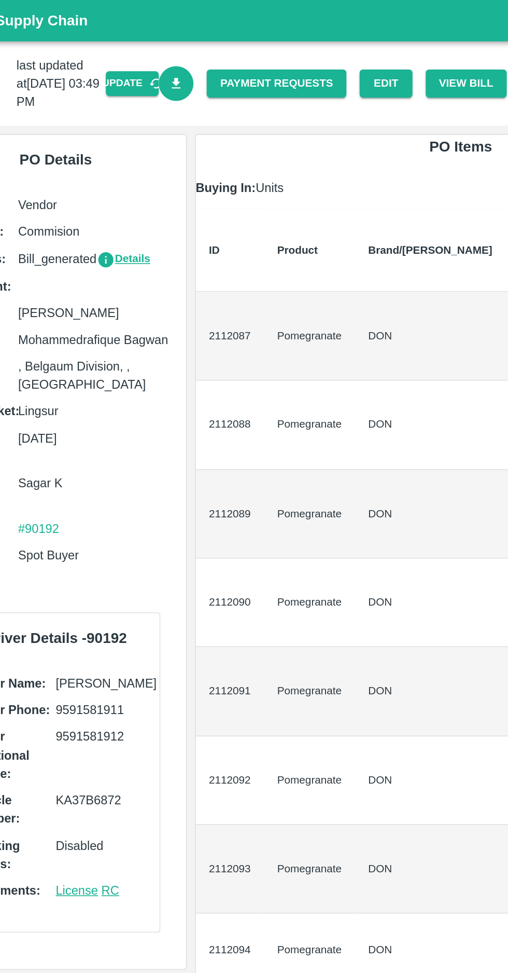
click at [172, 61] on link "Download Bill" at bounding box center [160, 53] width 22 height 22
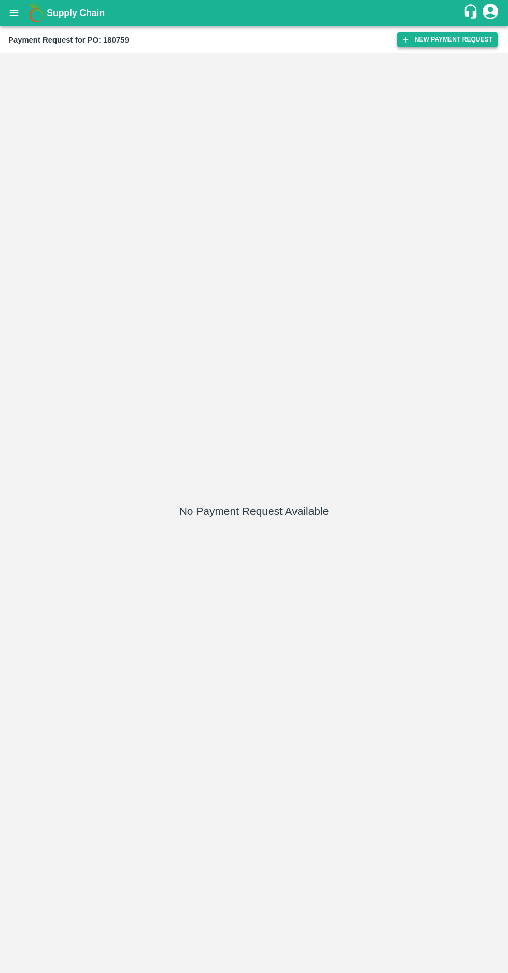
click at [430, 33] on button "New Payment Request" at bounding box center [447, 39] width 101 height 15
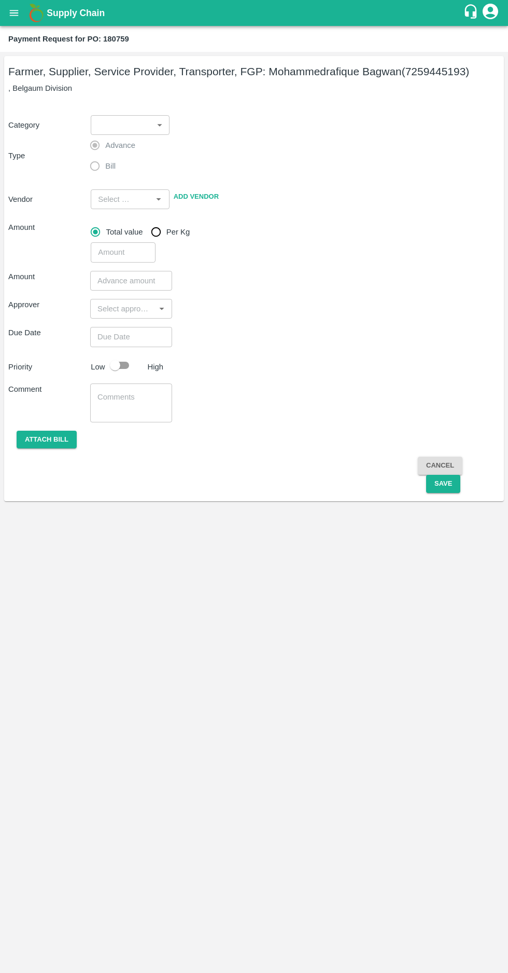
click at [128, 121] on body "Supply Chain Payment Request for PO: 180759 Farmer, Supplier, Service Provider,…" at bounding box center [254, 486] width 508 height 973
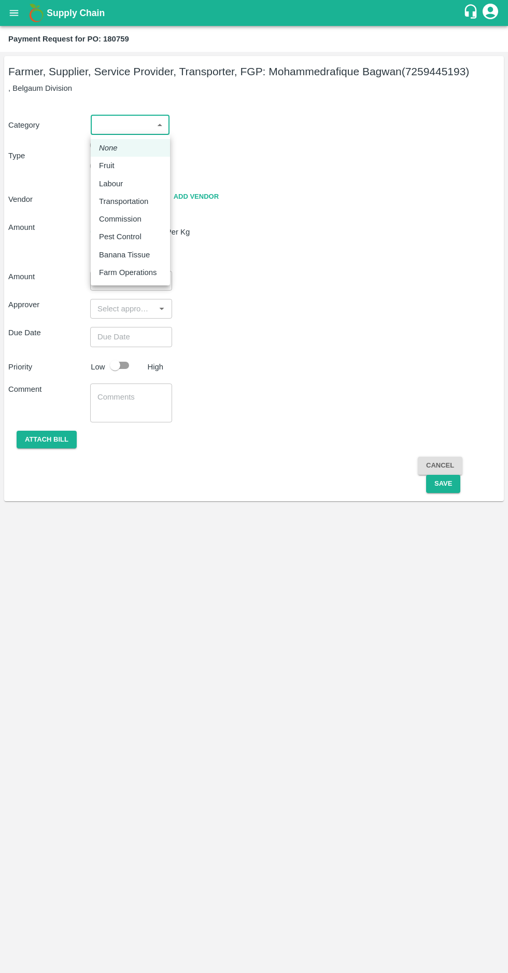
click at [100, 151] on em "None" at bounding box center [108, 147] width 19 height 11
click at [112, 119] on body "Supply Chain Payment Request for PO: 180759 Farmer, Supplier, Service Provider,…" at bounding box center [254, 486] width 508 height 973
click at [110, 169] on p "Fruit" at bounding box center [107, 165] width 16 height 11
type input "1"
type input "Mohammedrafique Bagwan - 7259445193(Farmer, Supplier, Service Provider, Transpo…"
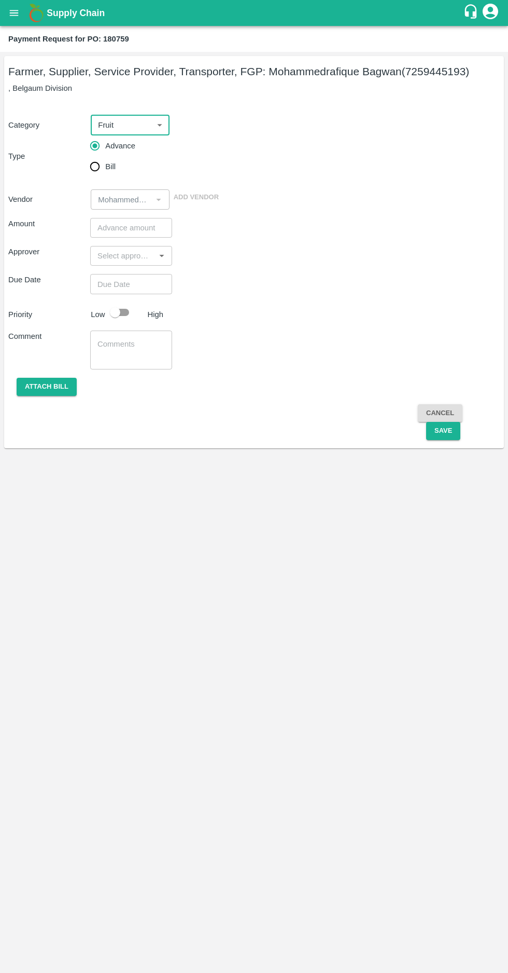
click at [88, 167] on input "Bill" at bounding box center [95, 166] width 21 height 21
radio input "true"
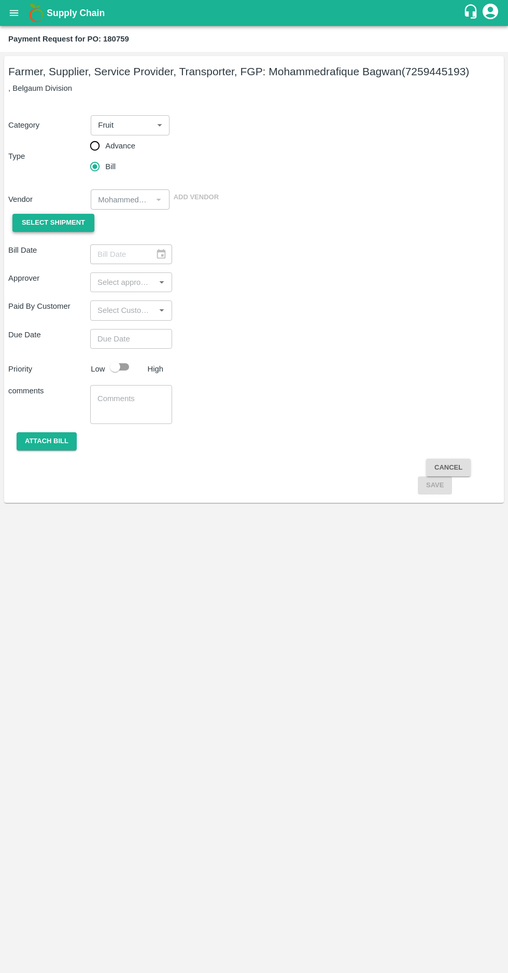
click at [46, 224] on span "Select Shipment" at bounding box center [53, 223] width 63 height 12
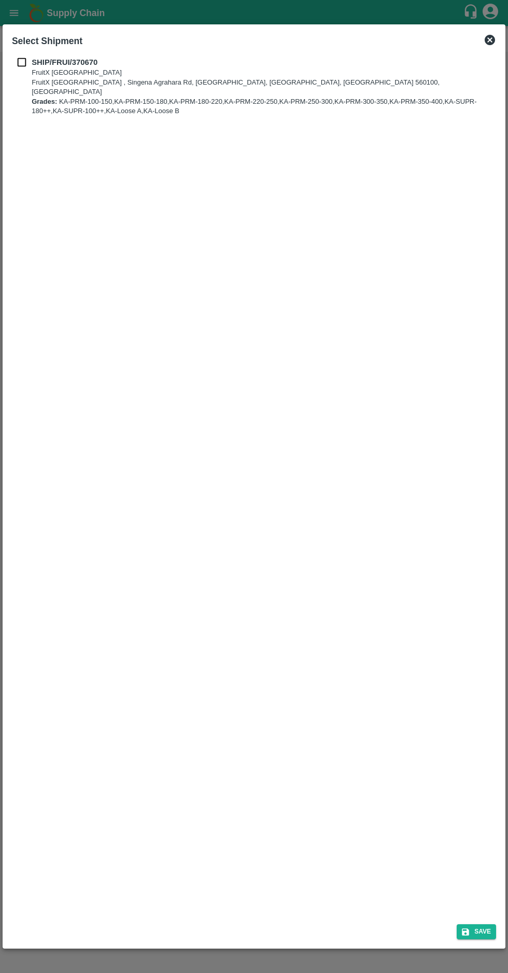
click at [12, 59] on input "checkbox" at bounding box center [22, 62] width 20 height 11
checkbox input "true"
click at [484, 932] on button "Save" at bounding box center [476, 931] width 39 height 15
type input "15/10/2025"
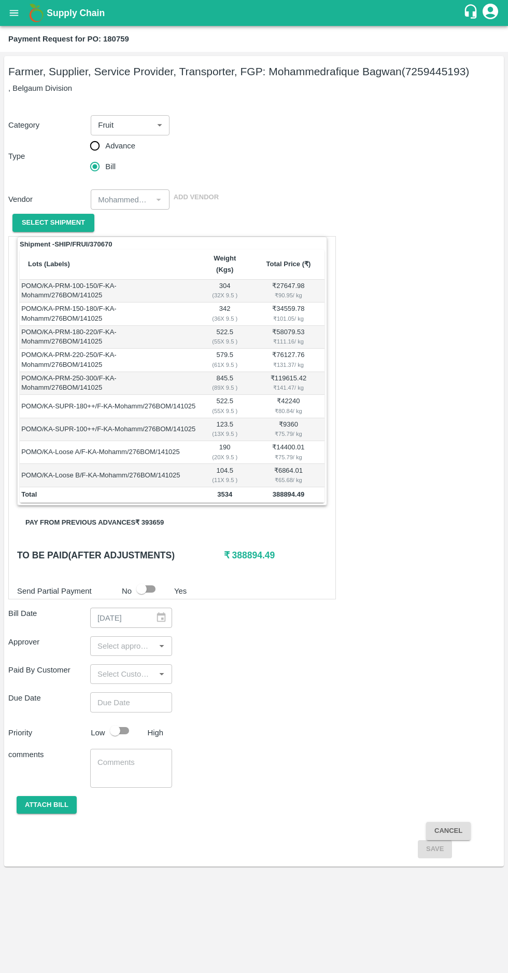
click at [86, 514] on button "Pay from previous advances ₹ 393659" at bounding box center [94, 523] width 155 height 18
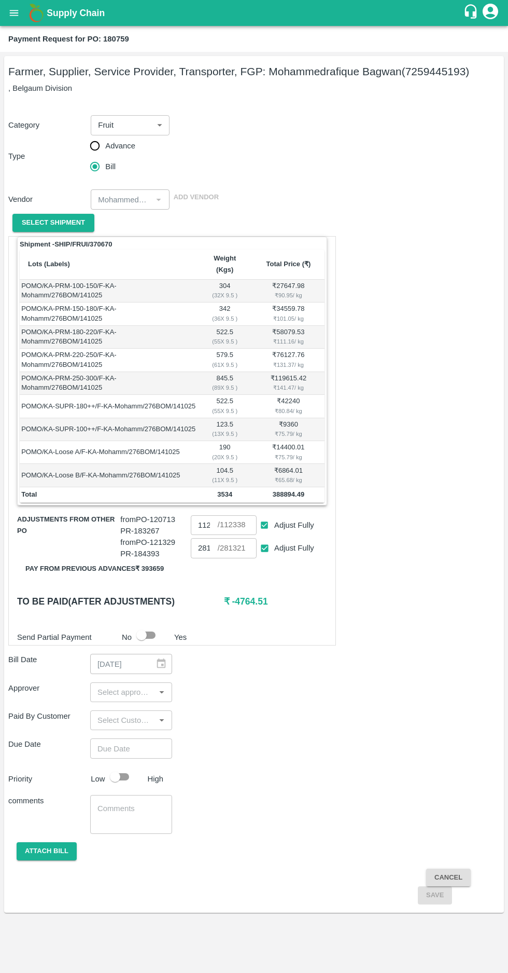
click at [265, 539] on input "Adjust Fully" at bounding box center [264, 548] width 19 height 19
checkbox input "false"
type input "0"
click at [207, 515] on input "112338" at bounding box center [204, 525] width 27 height 20
type input "1"
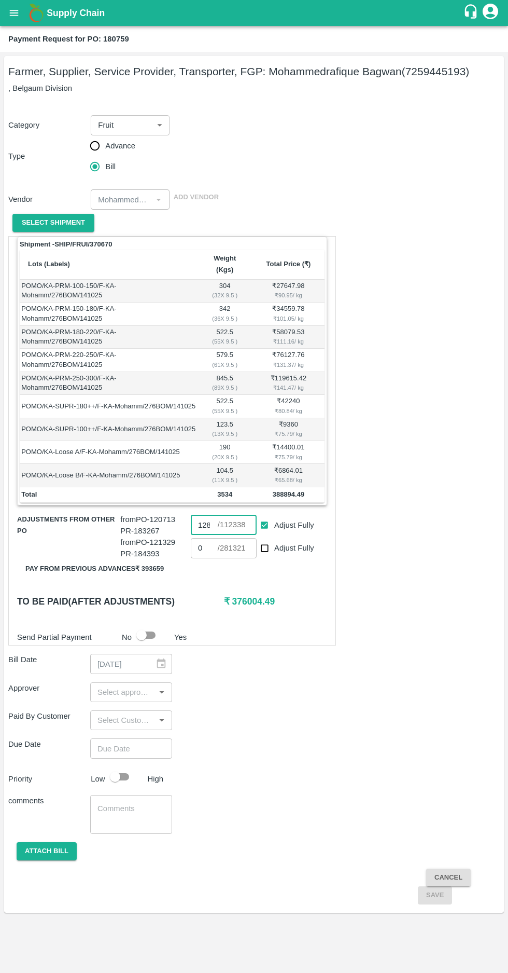
scroll to position [0, 3]
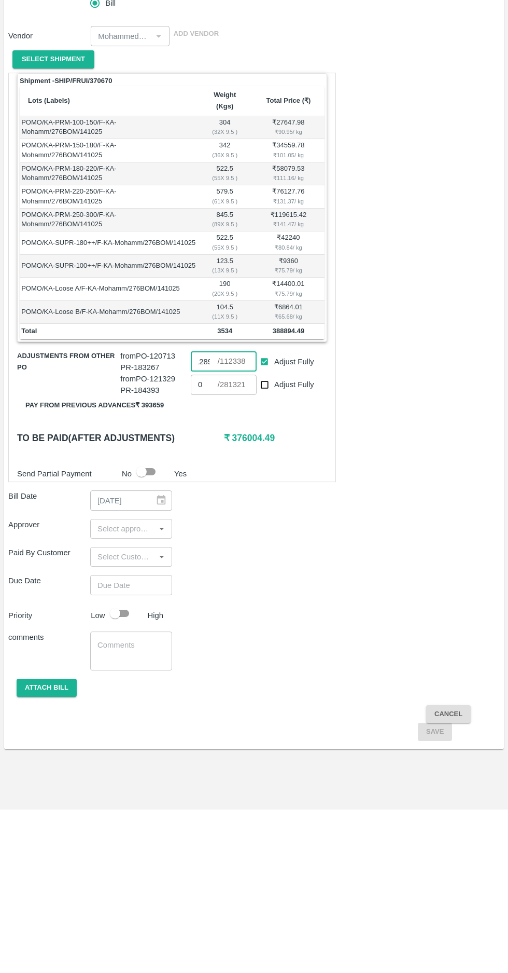
type input "112338"
type input "281321"
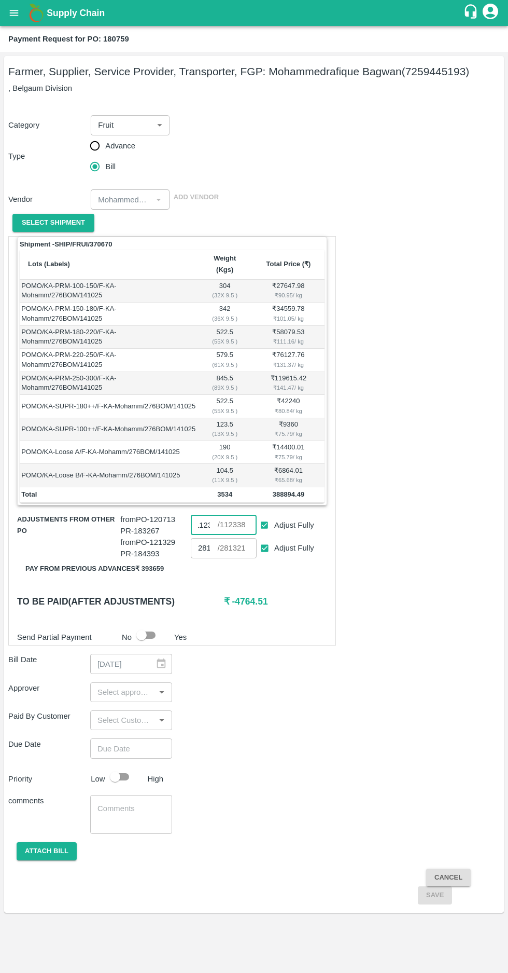
click at [263, 541] on input "Adjust Fully" at bounding box center [264, 548] width 19 height 19
checkbox input "false"
type input "0"
click at [262, 516] on input "Adjust Fully" at bounding box center [264, 525] width 19 height 19
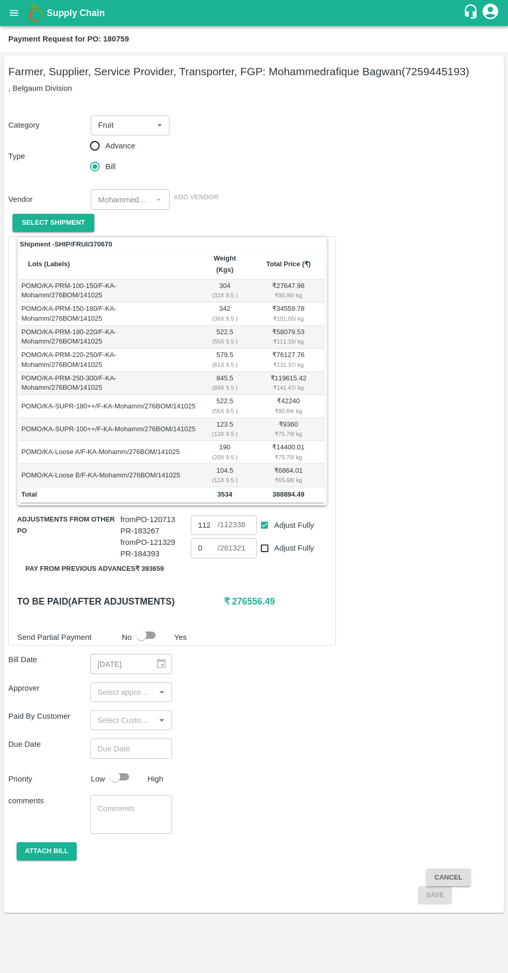
checkbox input "false"
type input "0"
click at [202, 515] on input "0" at bounding box center [204, 525] width 27 height 20
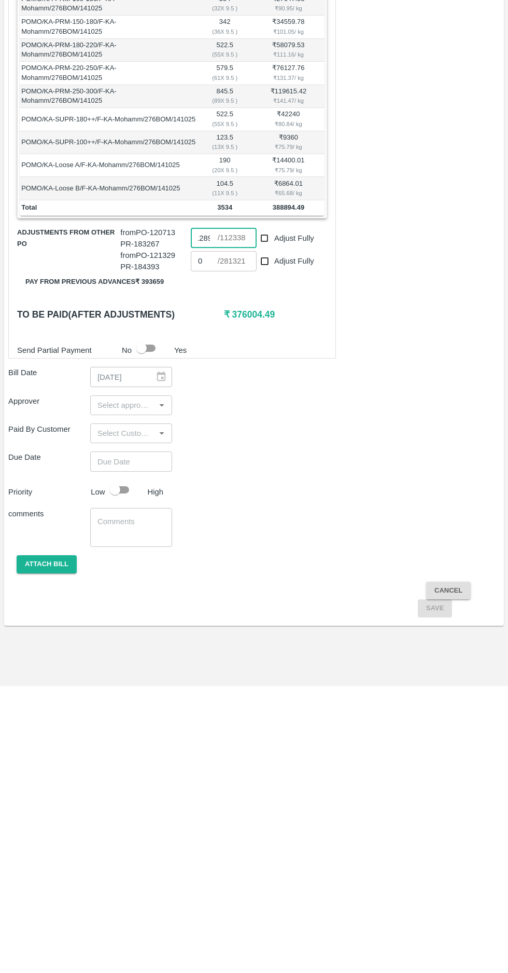
type input "12890"
click at [121, 685] on input "input" at bounding box center [122, 691] width 59 height 13
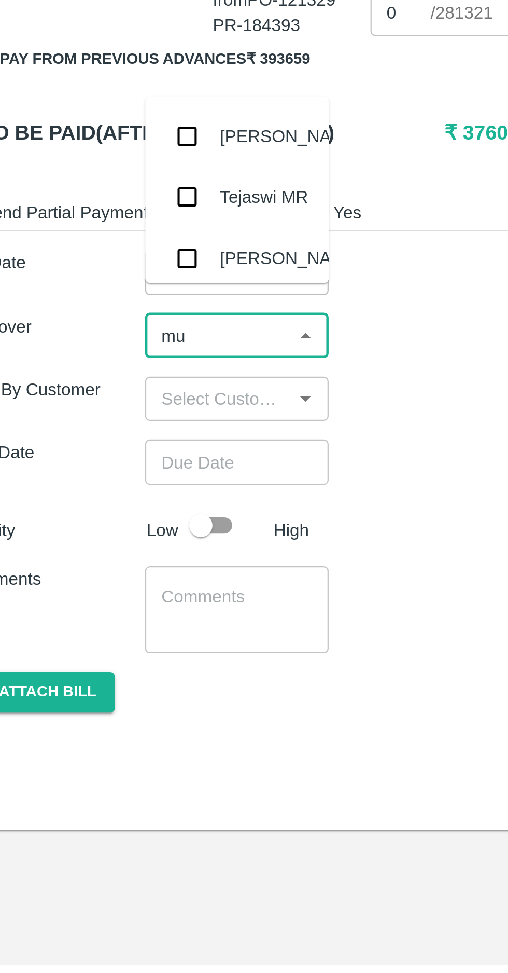
type input "muk"
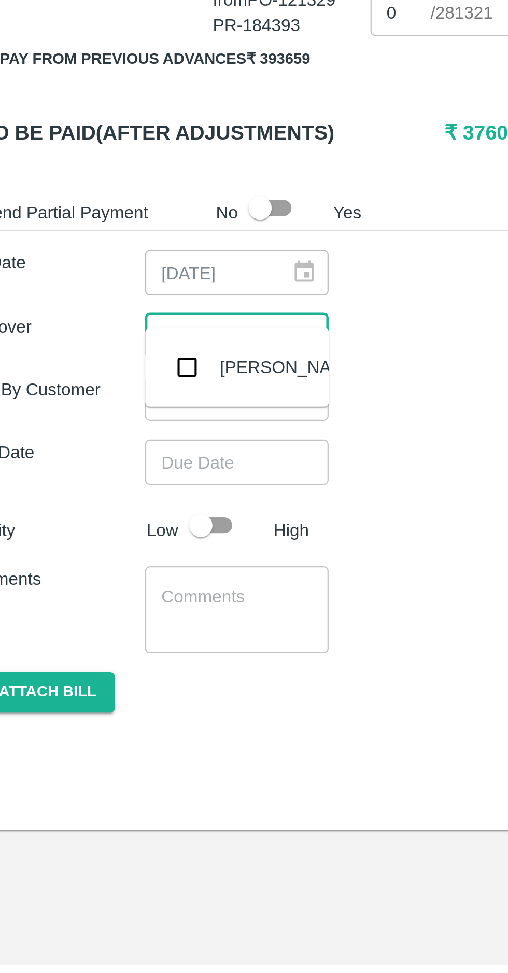
click at [109, 712] on input "checkbox" at bounding box center [109, 706] width 21 height 21
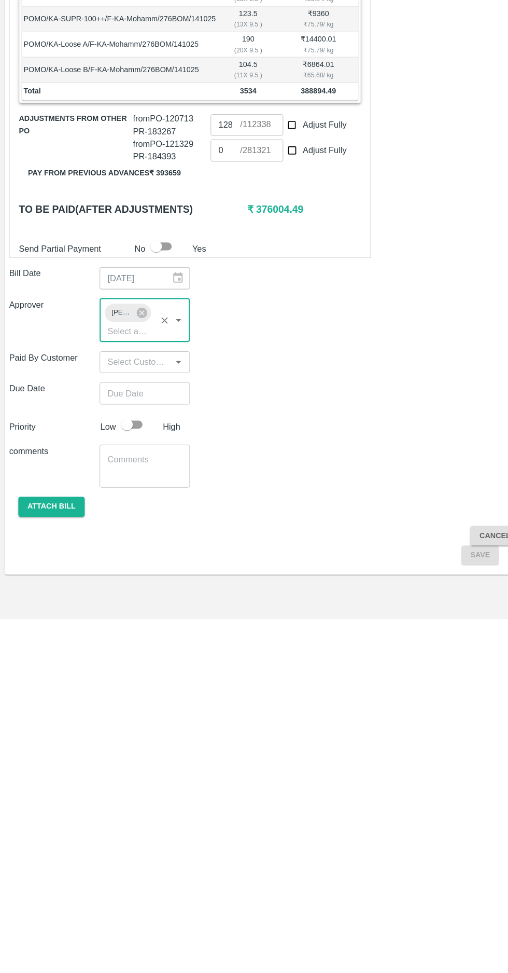
click at [119, 758] on input "Choose date" at bounding box center [127, 768] width 75 height 20
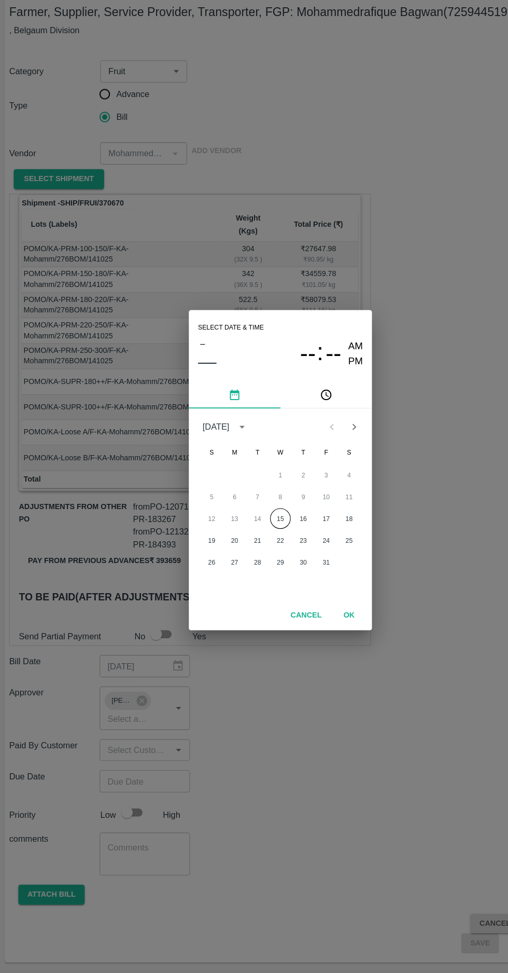
click at [255, 528] on button "15" at bounding box center [254, 530] width 19 height 19
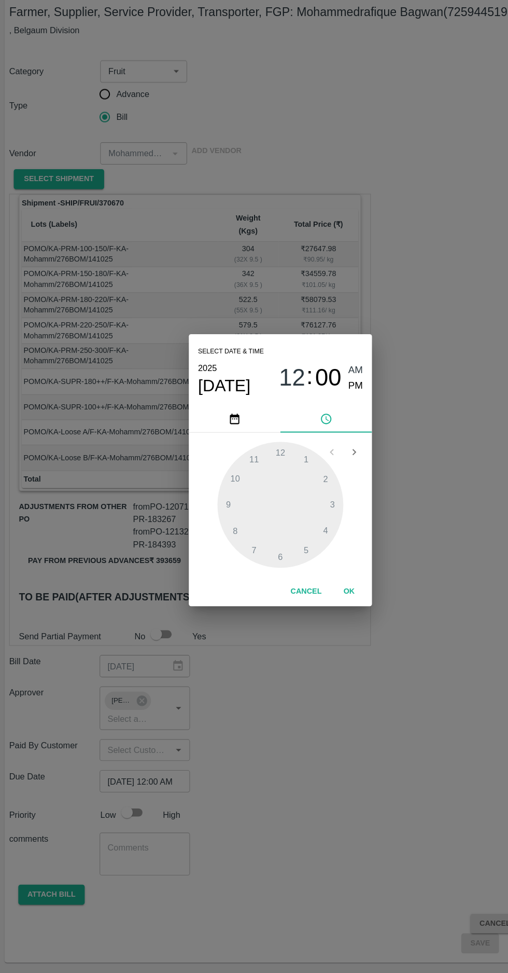
click at [328, 413] on span "PM" at bounding box center [322, 410] width 13 height 14
click at [220, 541] on div at bounding box center [254, 518] width 114 height 114
type input "15/10/2025 08:00 PM"
click at [322, 410] on span "PM" at bounding box center [322, 410] width 13 height 14
click at [327, 598] on button "OK" at bounding box center [316, 596] width 33 height 18
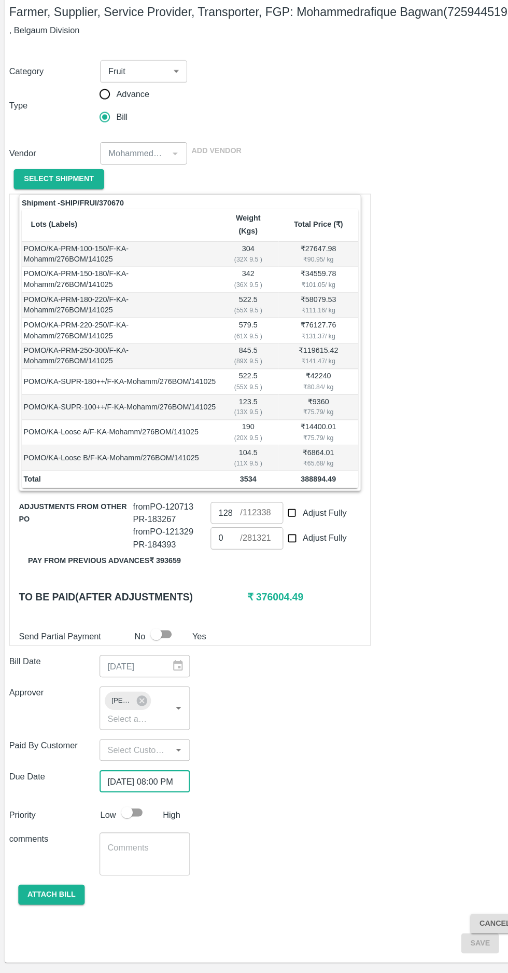
click at [130, 787] on input "checkbox" at bounding box center [115, 797] width 59 height 20
checkbox input "true"
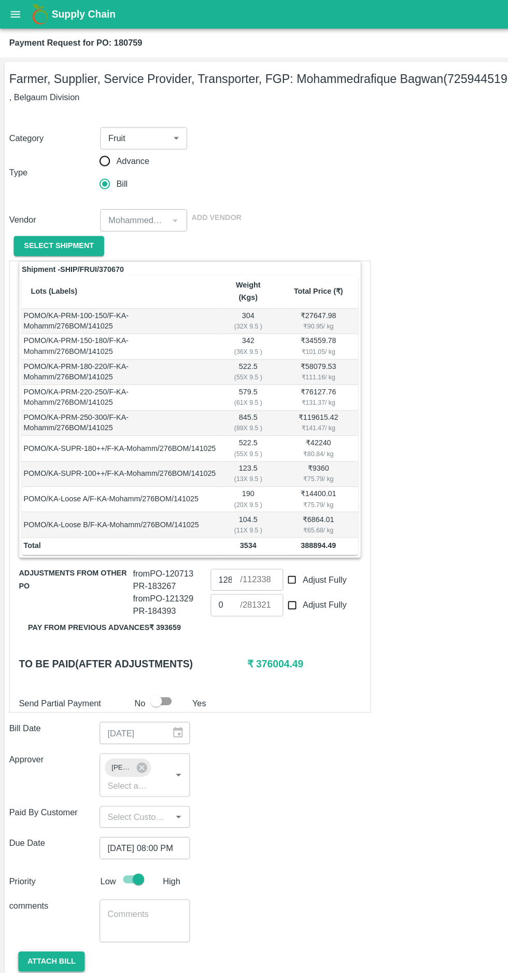
click at [42, 862] on button "Attach bill" at bounding box center [47, 871] width 60 height 18
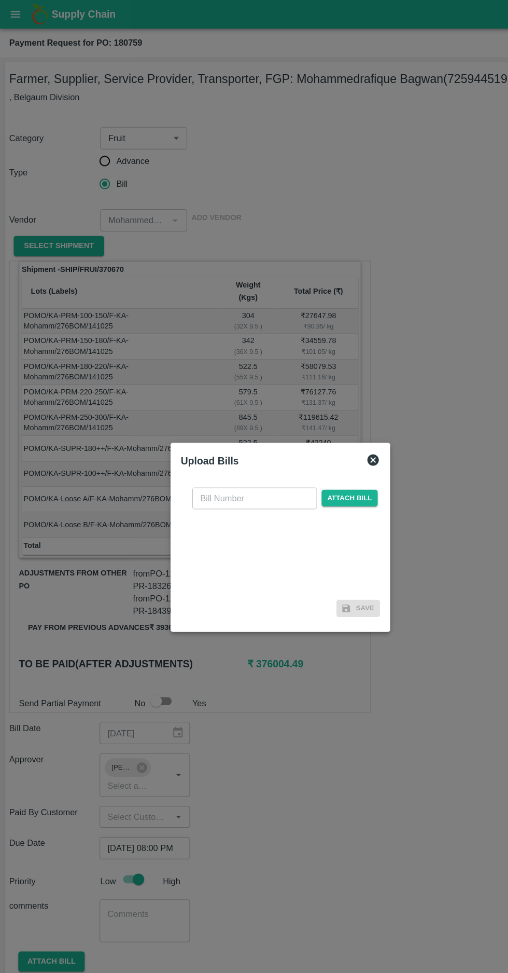
click at [199, 450] on input "text" at bounding box center [230, 452] width 113 height 20
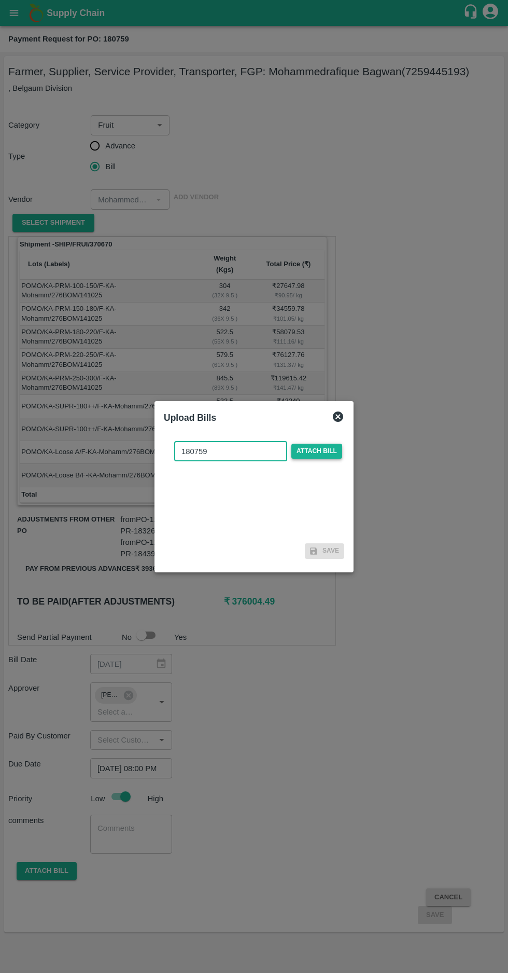
type input "180759"
click at [322, 450] on span "Attach bill" at bounding box center [317, 451] width 51 height 15
click at [0, 0] on input "Attach bill" at bounding box center [0, 0] width 0 height 0
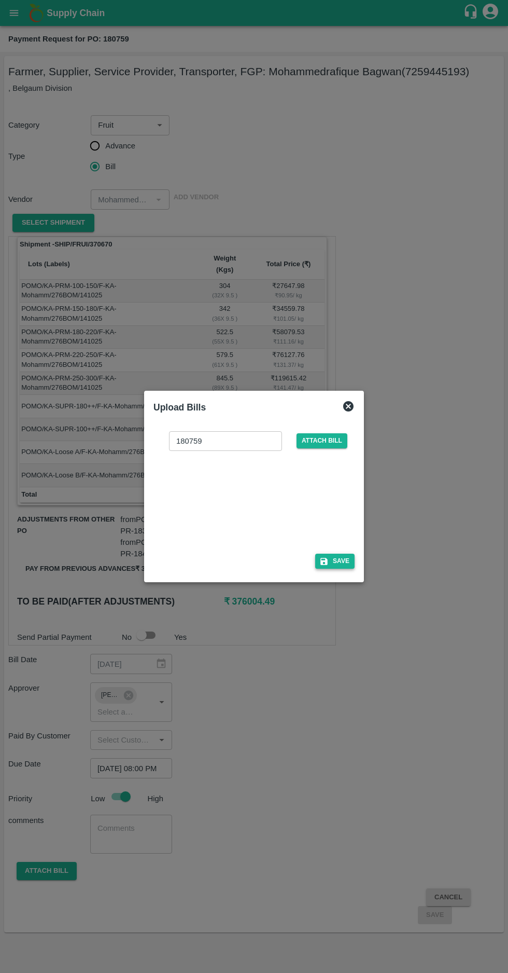
click at [332, 559] on button "Save" at bounding box center [334, 561] width 39 height 15
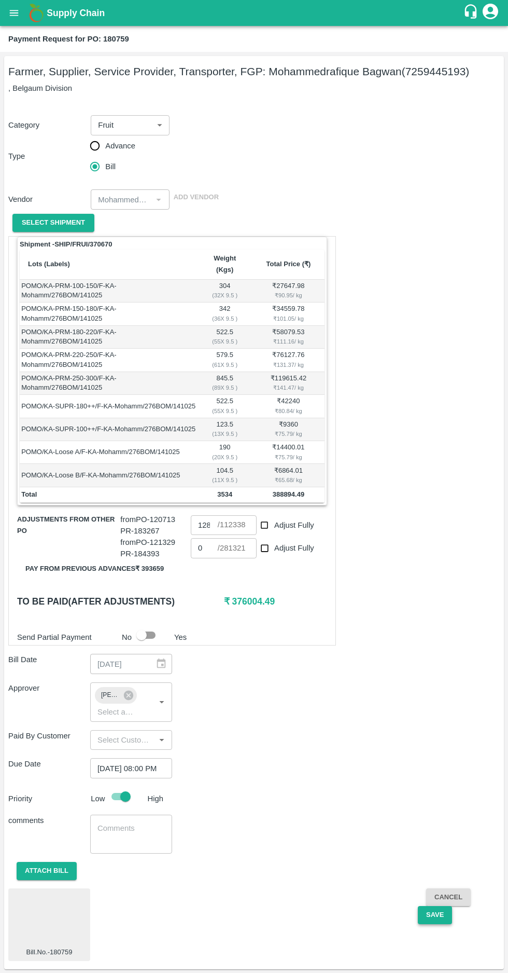
click at [434, 906] on button "Save" at bounding box center [435, 915] width 34 height 18
